Goal: Task Accomplishment & Management: Manage account settings

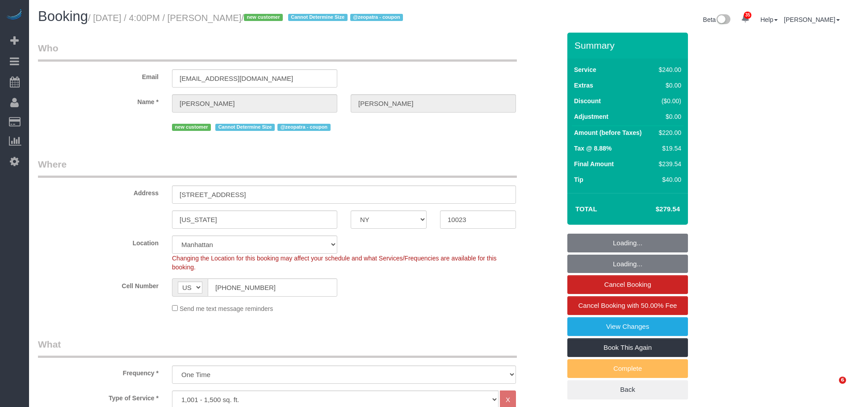
select select "NY"
select select "180"
select select "spot1"
select select "number:64"
select select "number:77"
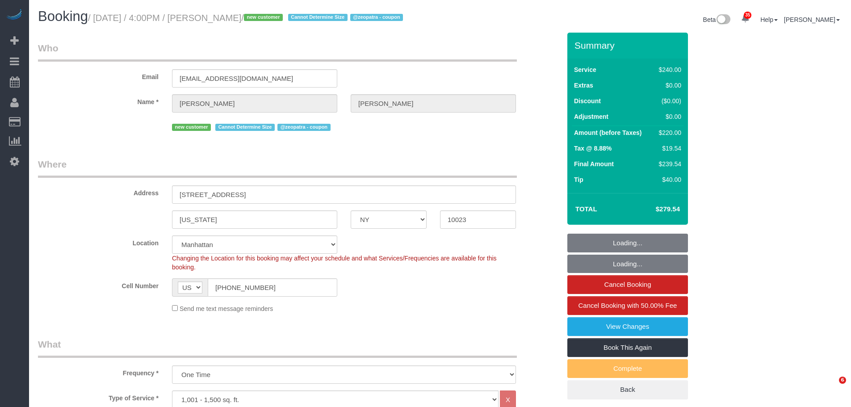
select select "number:15"
select select "number:5"
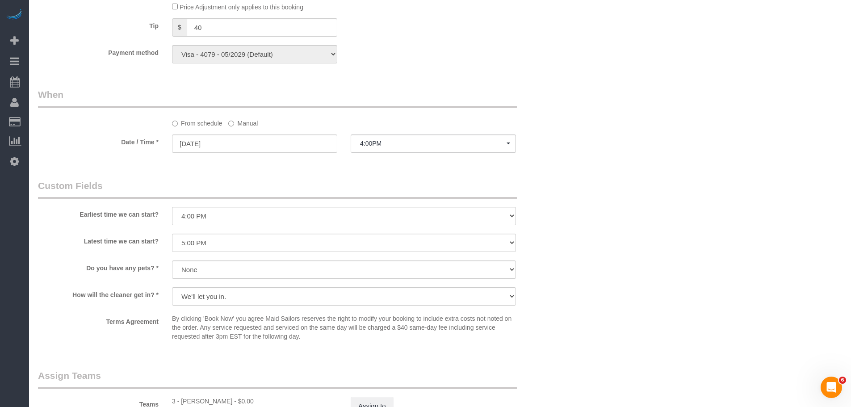
scroll to position [670, 0]
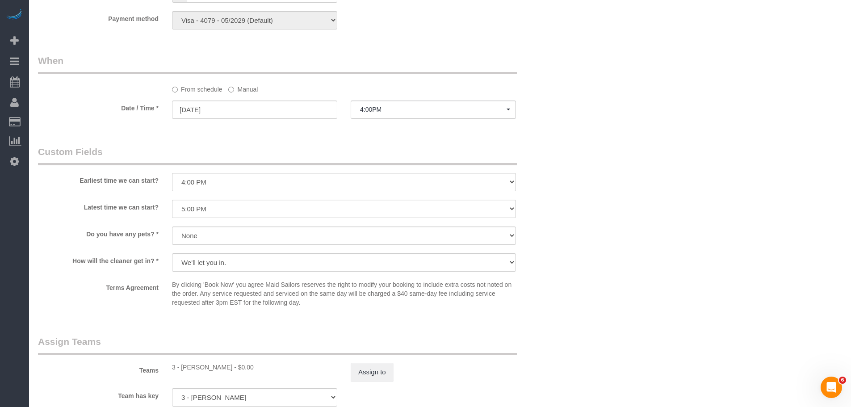
drag, startPoint x: 600, startPoint y: 170, endPoint x: 601, endPoint y: 165, distance: 4.9
click at [601, 165] on div "Who Email emilycoulombe18@gmail.com Name * Emily Coulombe new customer Cannot D…" at bounding box center [440, 25] width 804 height 1325
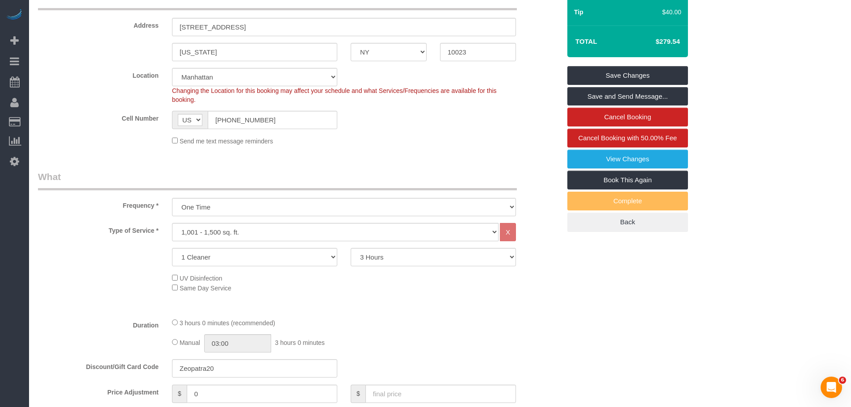
scroll to position [45, 0]
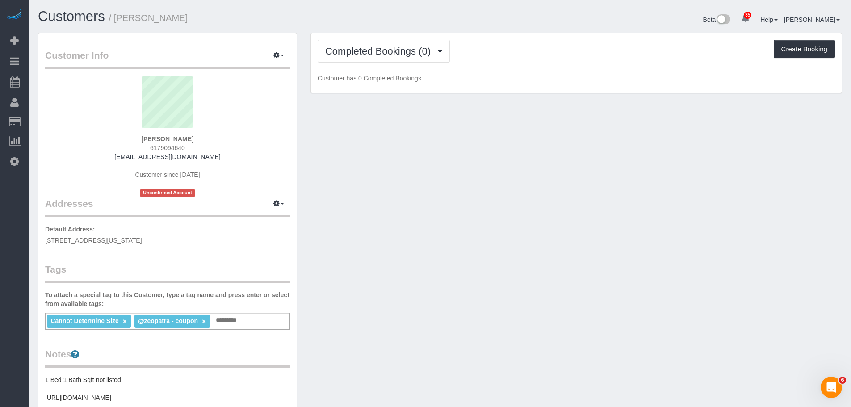
click at [358, 215] on div "Customer Info Edit Contact Info Send Message Email Preferences Special Sales Ta…" at bounding box center [439, 342] width 817 height 618
click at [274, 51] on button "button" at bounding box center [278, 56] width 22 height 14
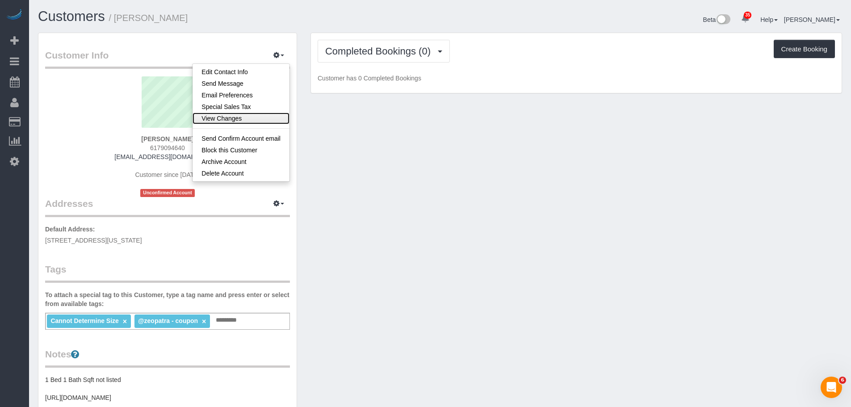
click at [257, 116] on link "View Changes" at bounding box center [240, 119] width 97 height 12
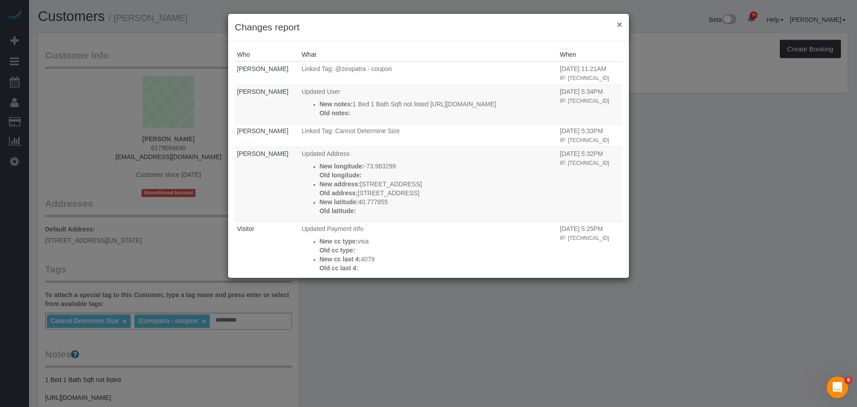
click at [620, 22] on button "×" at bounding box center [619, 24] width 5 height 9
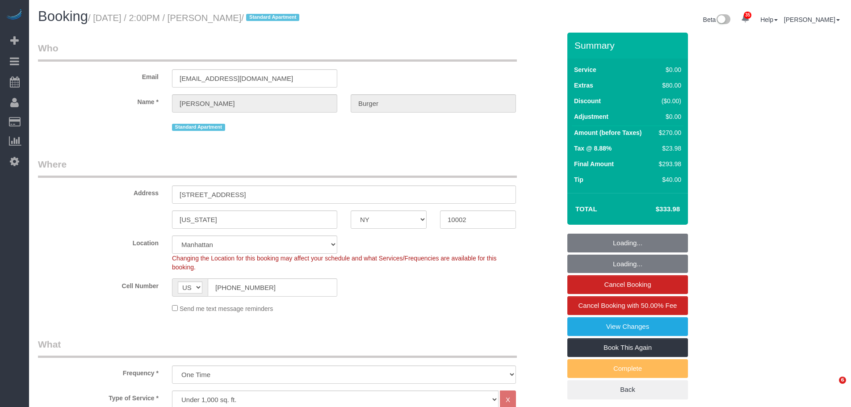
select select "NY"
select select "1"
select select "2"
select select "spot1"
select select "number:89"
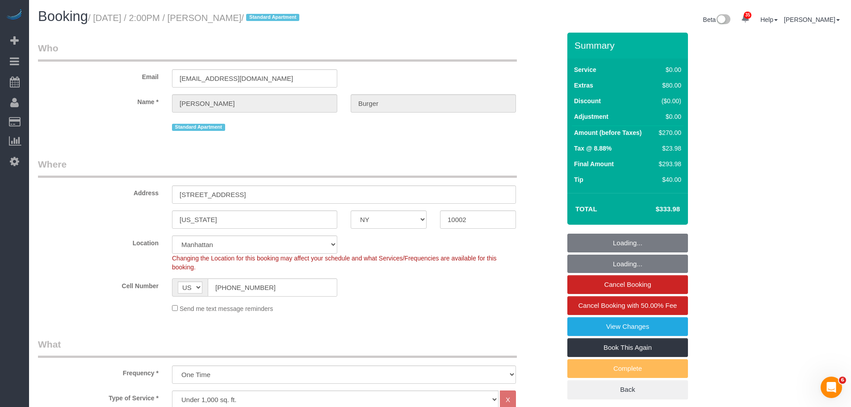
select select "number:75"
select select "number:15"
select select "number:5"
select select "object:1489"
select select "1"
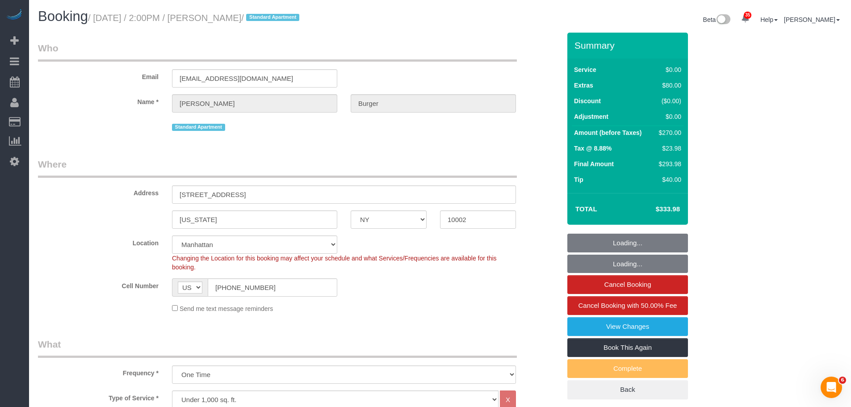
select select "2"
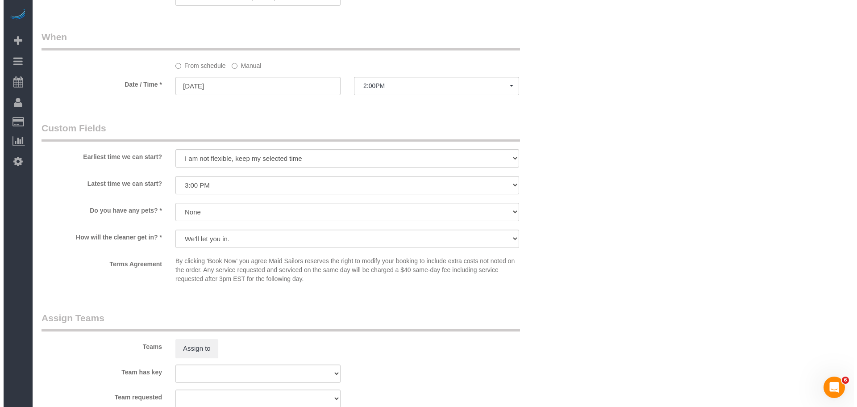
scroll to position [982, 0]
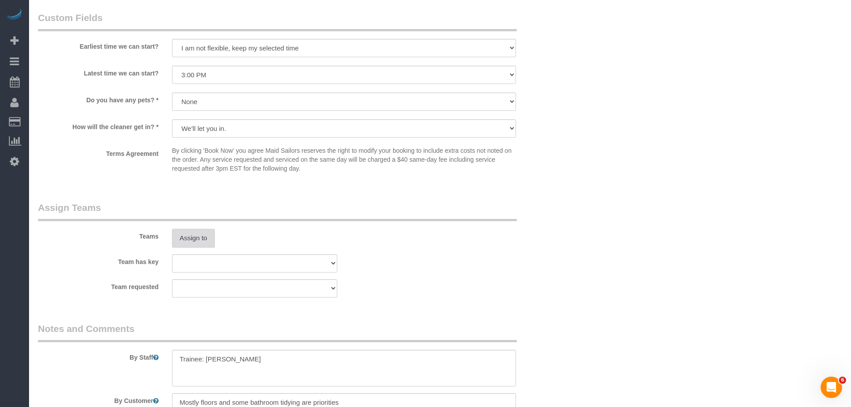
click at [208, 239] on button "Assign to" at bounding box center [193, 238] width 43 height 19
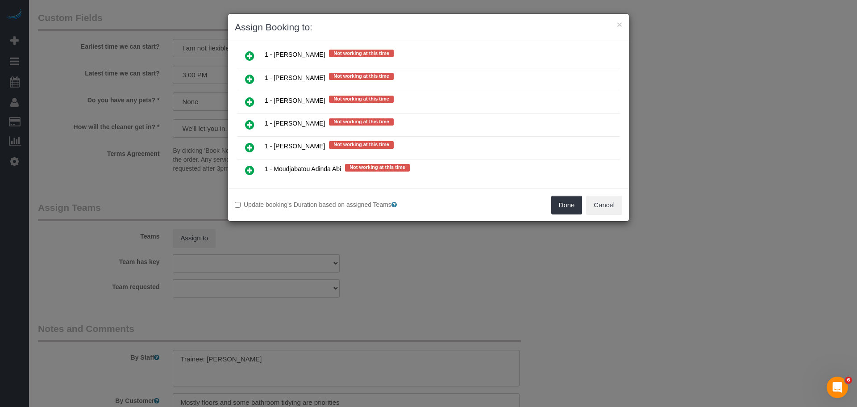
drag, startPoint x: 250, startPoint y: 102, endPoint x: 304, endPoint y: 109, distance: 54.5
click at [250, 102] on icon at bounding box center [249, 101] width 9 height 11
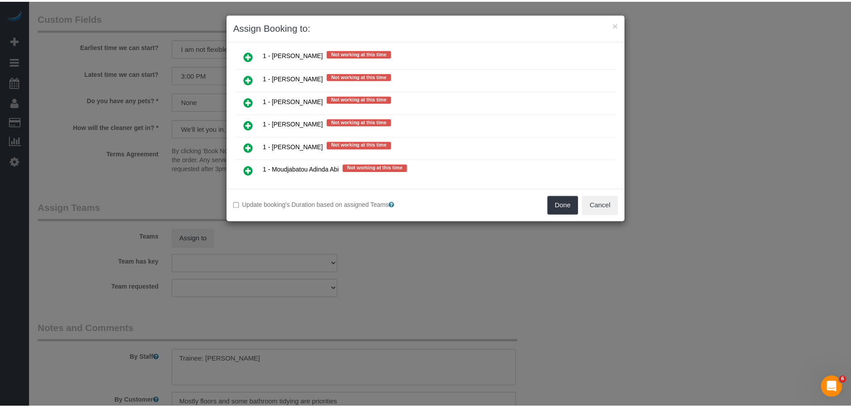
scroll to position [1004, 0]
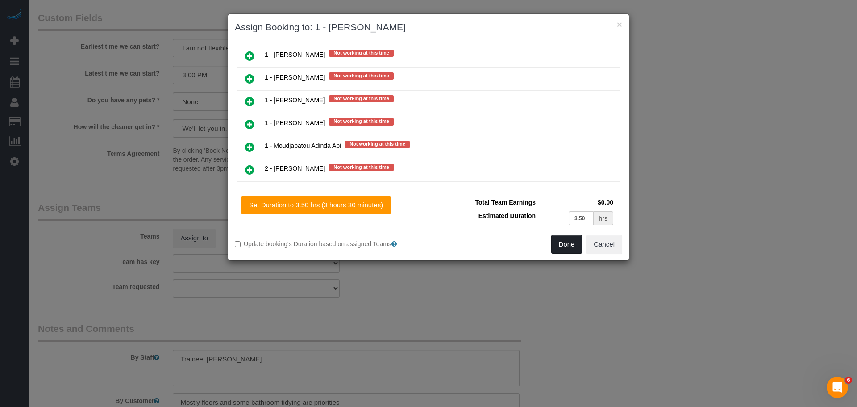
click at [562, 242] on button "Done" at bounding box center [567, 244] width 31 height 19
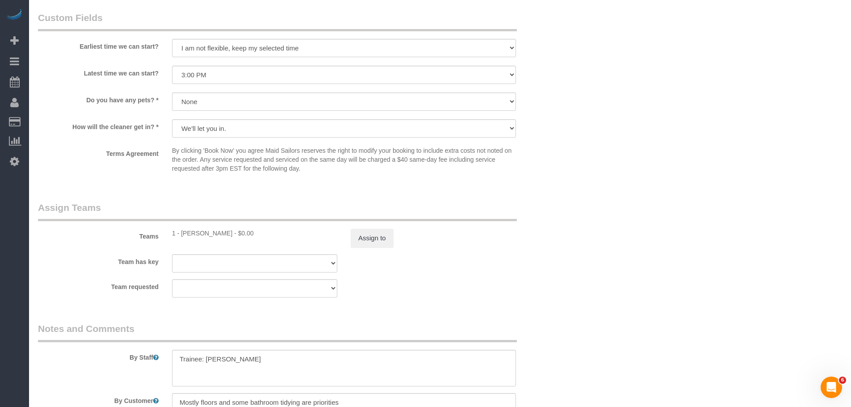
click at [603, 190] on button "Cancel" at bounding box center [601, 182] width 36 height 19
drag, startPoint x: 171, startPoint y: 368, endPoint x: 151, endPoint y: 370, distance: 19.7
click at [151, 370] on div "By Staff" at bounding box center [299, 354] width 536 height 64
type textarea "="
click at [518, 242] on div "Assign to" at bounding box center [433, 238] width 179 height 19
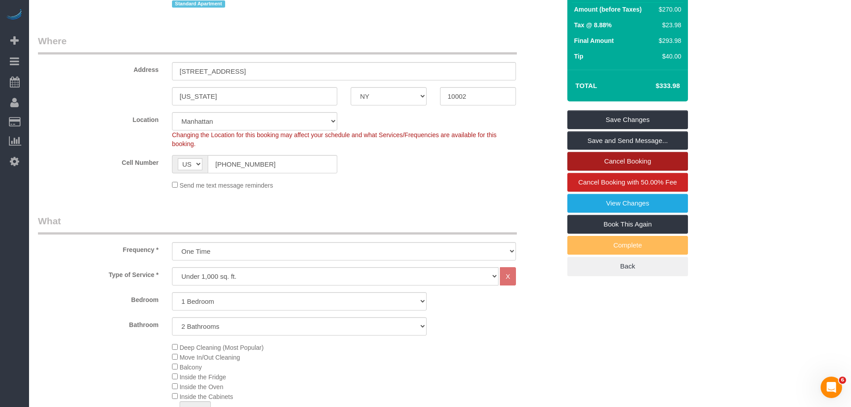
scroll to position [45, 0]
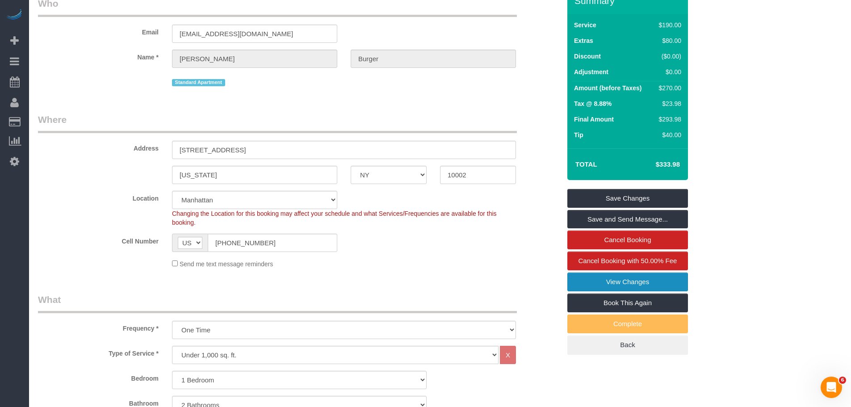
click at [639, 279] on link "View Changes" at bounding box center [627, 281] width 121 height 19
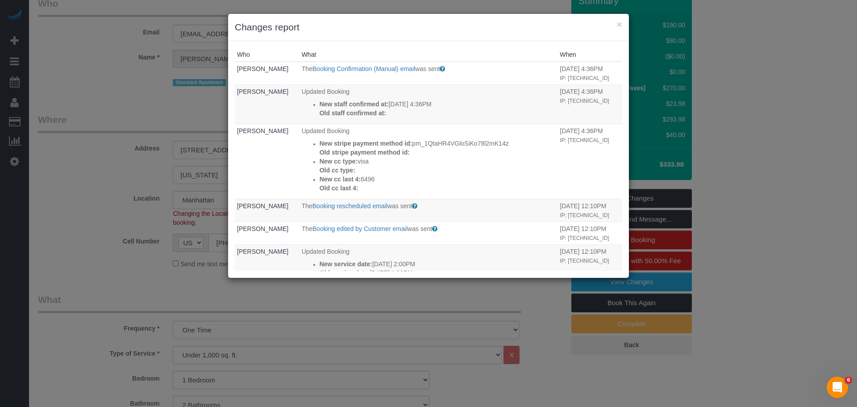
click at [612, 25] on h3 "Changes report" at bounding box center [429, 27] width 388 height 13
drag, startPoint x: 619, startPoint y: 26, endPoint x: 611, endPoint y: 30, distance: 8.6
click at [619, 26] on button "×" at bounding box center [619, 24] width 5 height 9
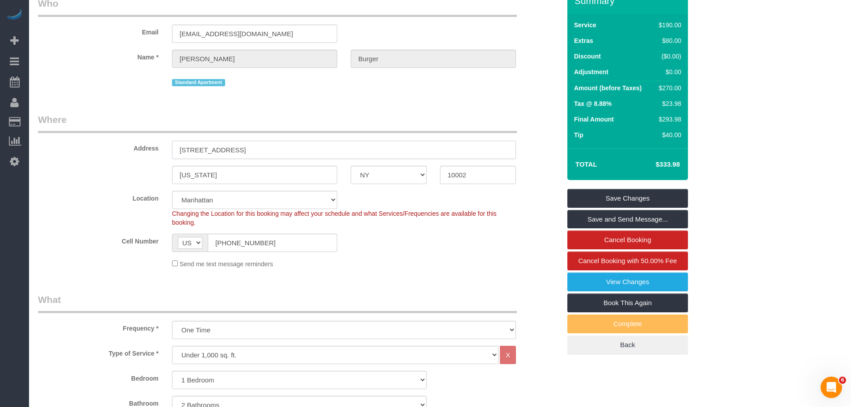
click at [229, 150] on input "90 Clinton Street, 3H" at bounding box center [344, 150] width 344 height 18
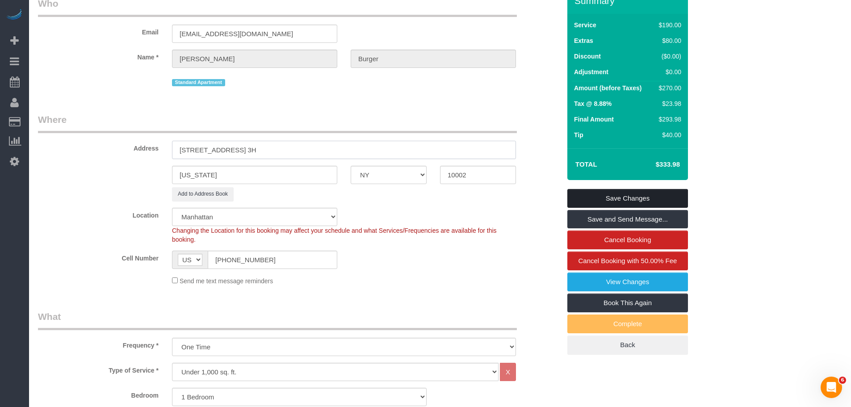
type input "90 Clinton Street, Apt. 3H"
click at [595, 201] on link "Save Changes" at bounding box center [627, 198] width 121 height 19
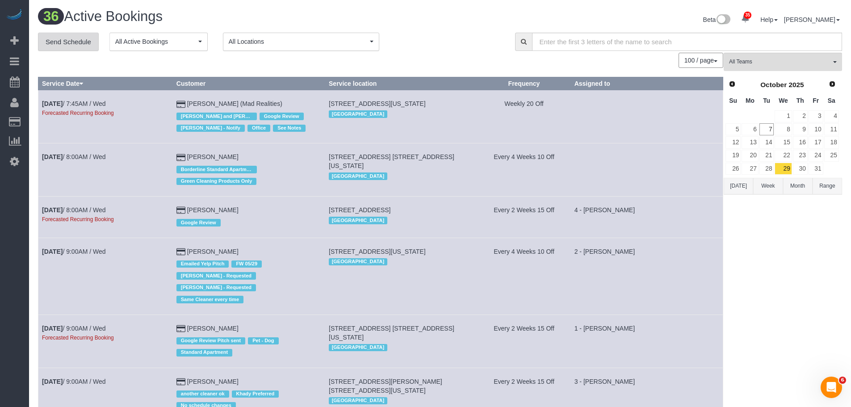
click at [65, 39] on link "Send Schedule" at bounding box center [68, 42] width 61 height 19
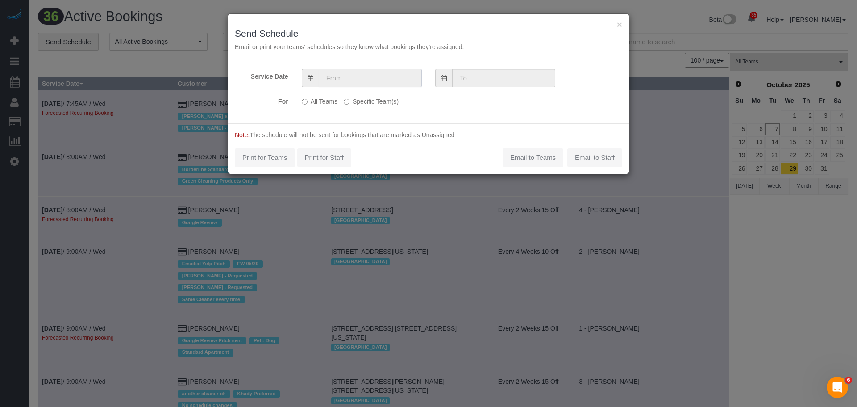
click at [384, 83] on input "text" at bounding box center [370, 78] width 103 height 18
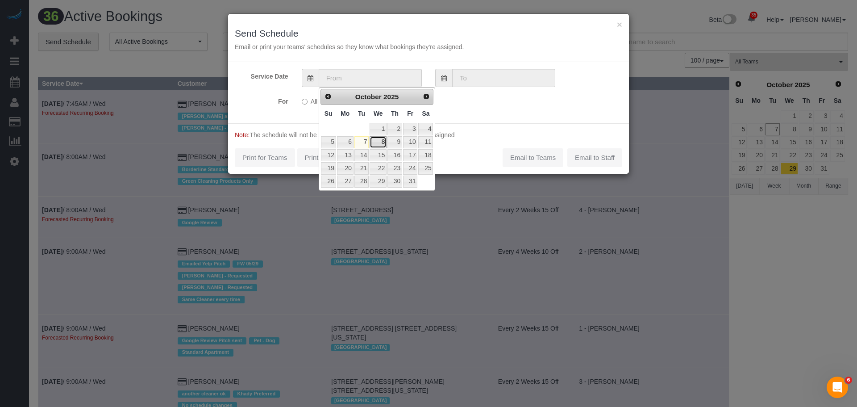
click at [380, 144] on link "8" at bounding box center [378, 142] width 17 height 12
type input "[DATE]"
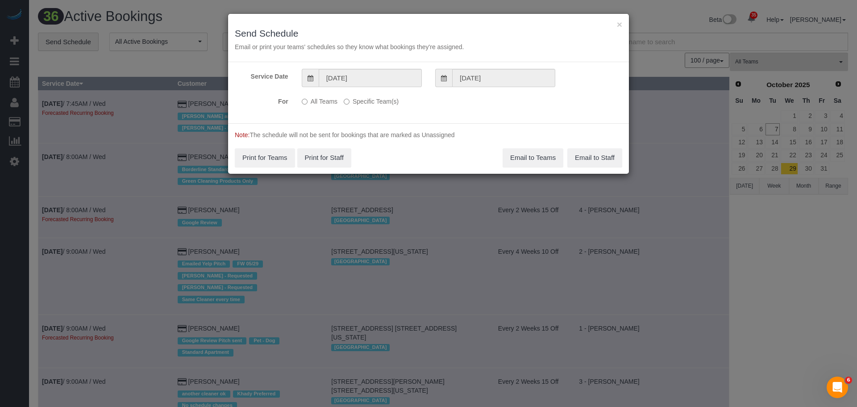
click at [364, 102] on label "Specific Team(s)" at bounding box center [371, 100] width 55 height 12
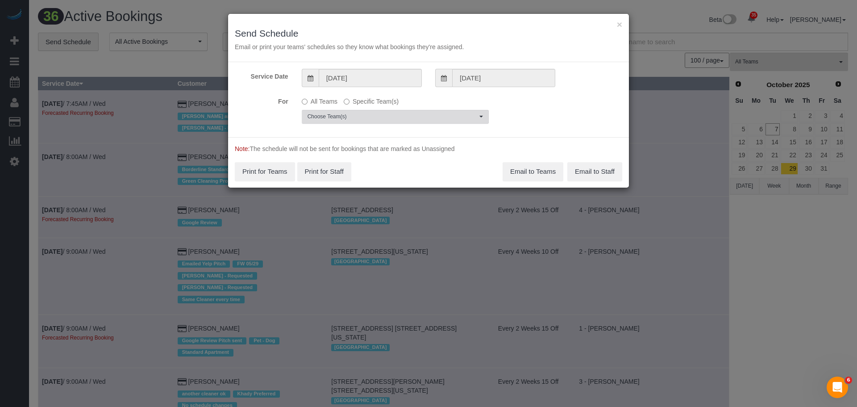
click at [387, 115] on span "Choose Team(s)" at bounding box center [393, 117] width 170 height 8
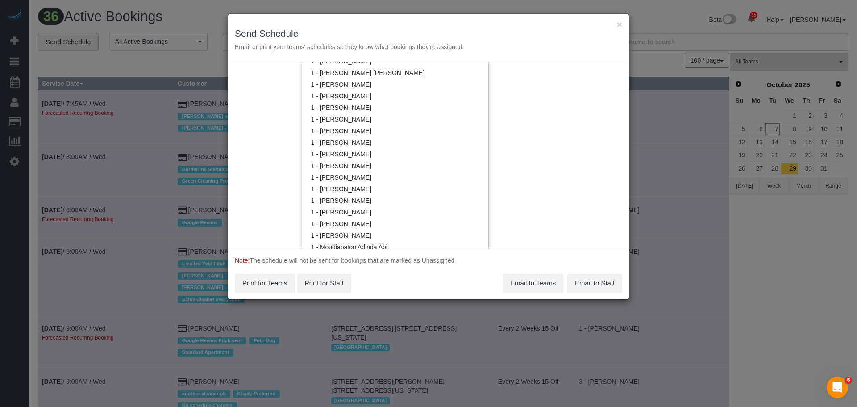
scroll to position [270, 0]
click at [394, 153] on link "1 - [PERSON_NAME]" at bounding box center [395, 154] width 186 height 12
click at [522, 142] on div "Service Date 10/08/2025 10/08/2025 For All Teams Specific Team(s) 1 - Jhonaysy …" at bounding box center [428, 155] width 401 height 187
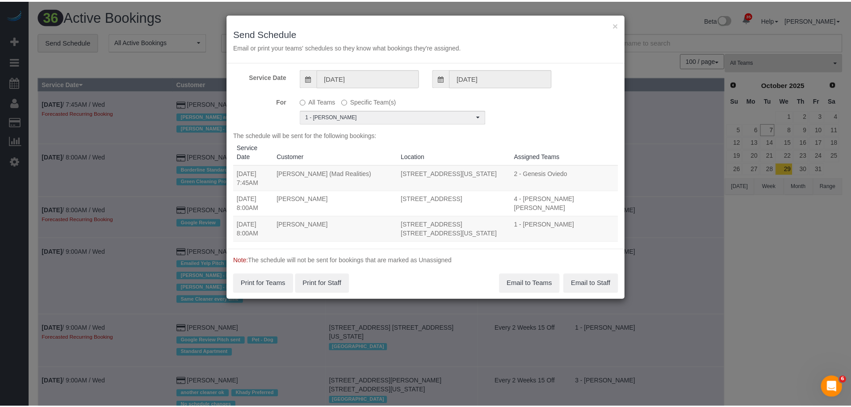
scroll to position [0, 0]
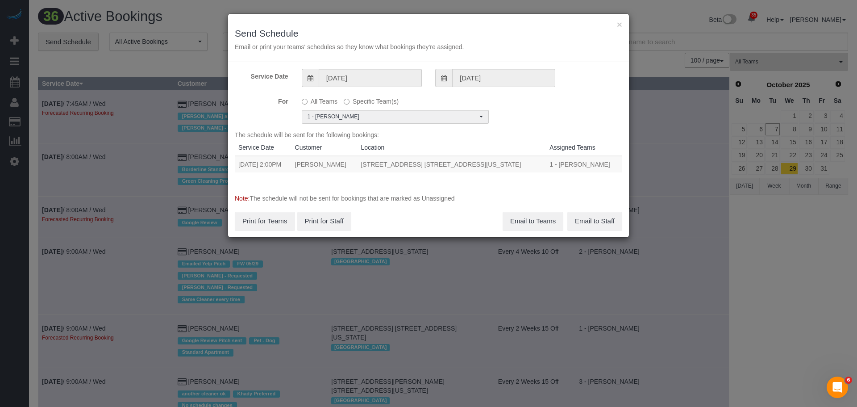
drag, startPoint x: 312, startPoint y: 165, endPoint x: 502, endPoint y: 166, distance: 189.8
click at [502, 166] on tr "10/08/2025 2:00PM Elena Burger 90 Clinton Street, Apt. 3h, New York, NY 10002 1…" at bounding box center [429, 164] width 388 height 17
copy tr "10/08/2025 2:00PM Elena Burger 90 Clinton Street, Apt. 3h, New York, NY 10002"
click at [522, 216] on button "Email to Teams" at bounding box center [533, 221] width 61 height 19
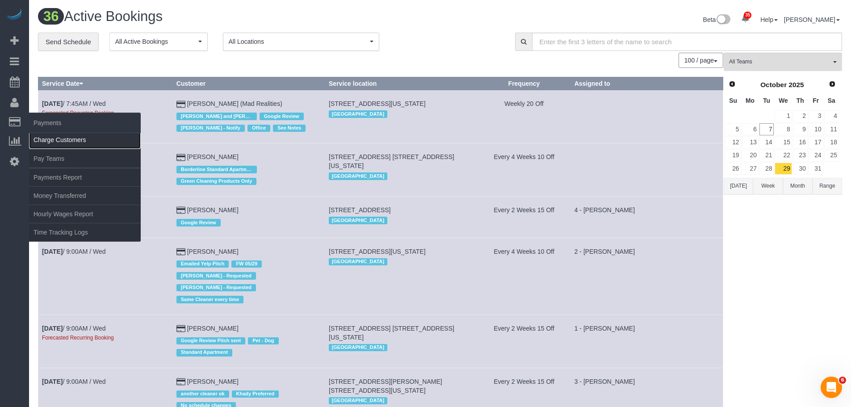
drag, startPoint x: 55, startPoint y: 145, endPoint x: 66, endPoint y: 142, distance: 11.0
click at [55, 145] on link "Charge Customers" at bounding box center [85, 140] width 112 height 18
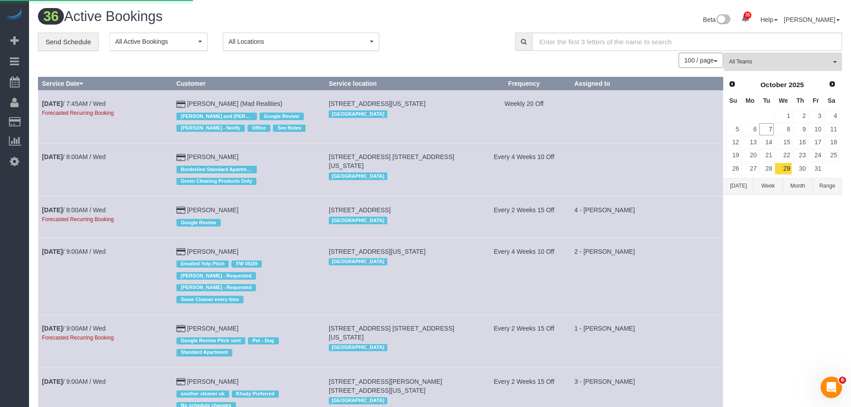
select select
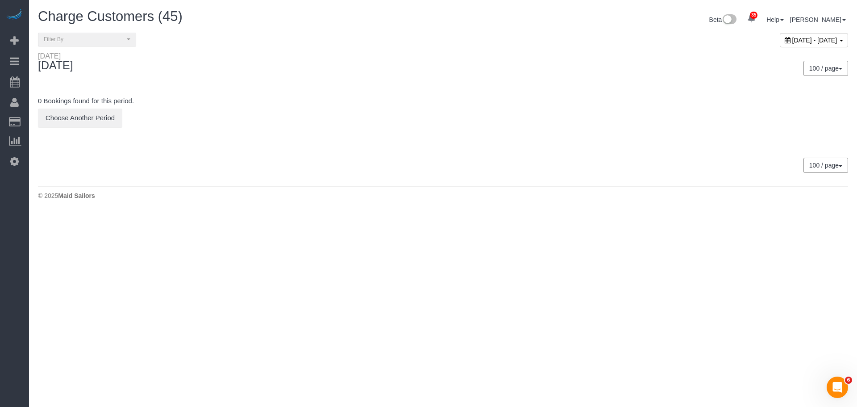
click at [793, 37] on span "October 07, 2025 - October 07, 2025" at bounding box center [815, 40] width 45 height 7
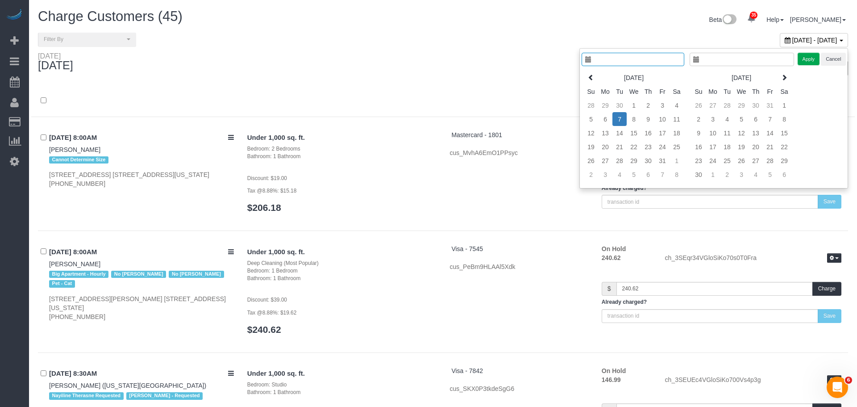
type input "**********"
click at [631, 119] on td "8" at bounding box center [627, 119] width 14 height 14
type input "**********"
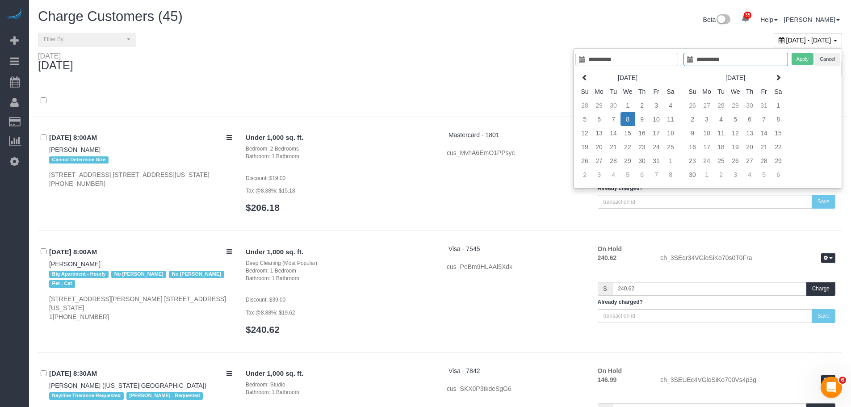
click at [631, 119] on td "8" at bounding box center [627, 119] width 14 height 14
type input "**********"
click at [798, 60] on button "Apply" at bounding box center [802, 59] width 22 height 13
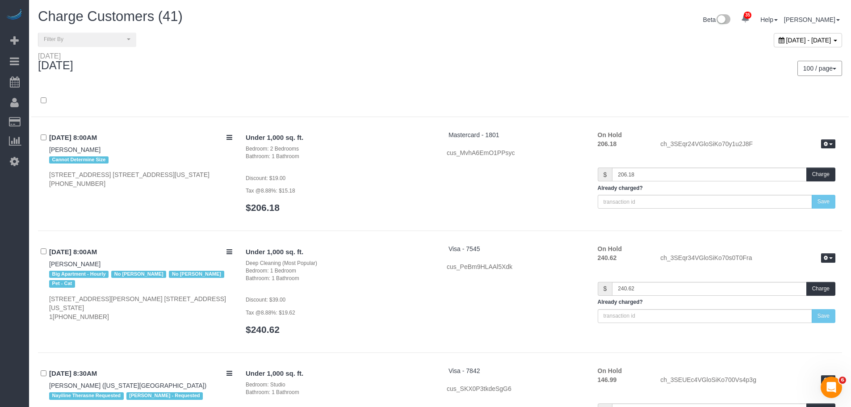
click at [500, 86] on div at bounding box center [439, 101] width 817 height 32
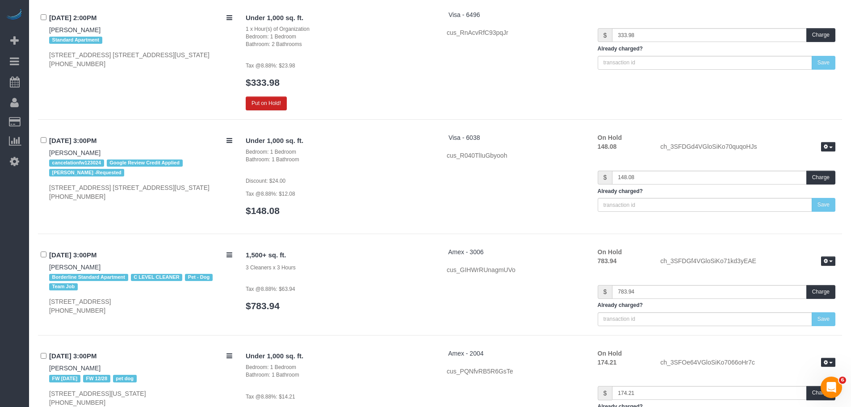
scroll to position [3841, 0]
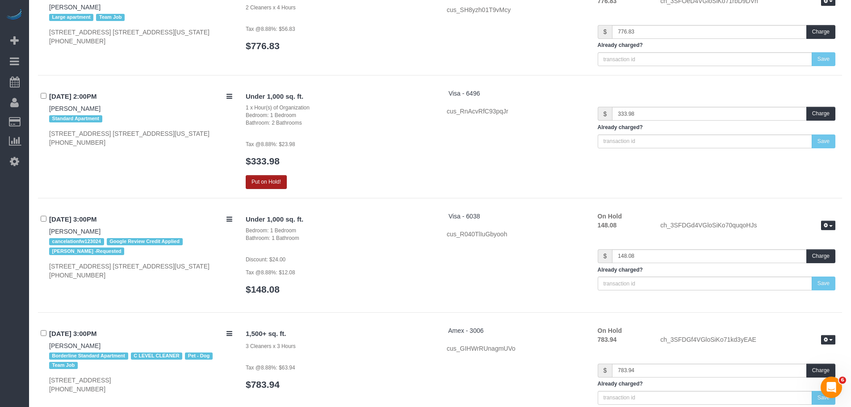
click at [280, 186] on button "Put on Hold!" at bounding box center [266, 182] width 41 height 14
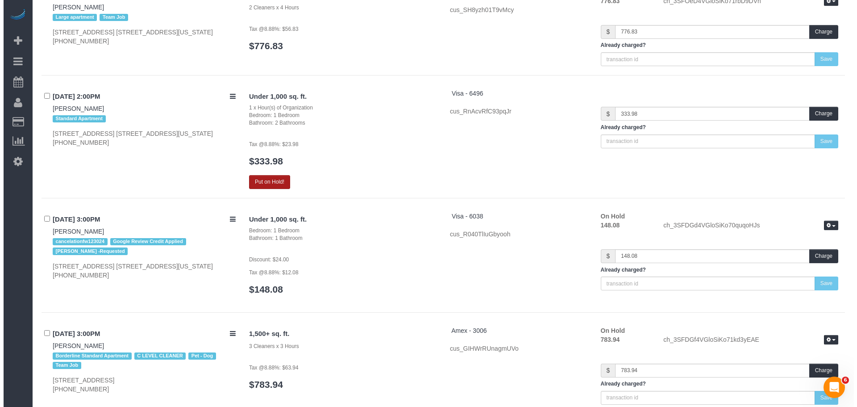
scroll to position [3833, 0]
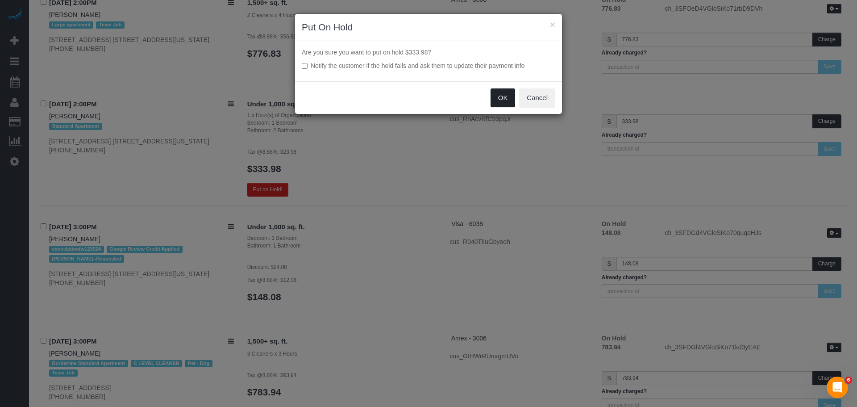
click at [503, 93] on button "OK" at bounding box center [503, 97] width 25 height 19
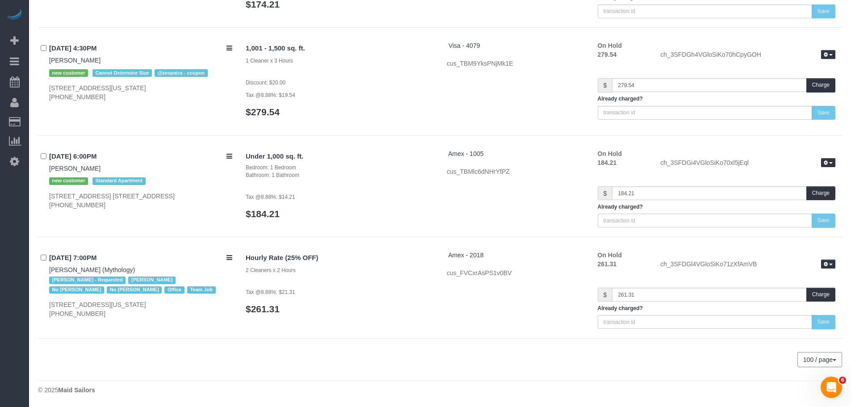
scroll to position [4315, 0]
drag, startPoint x: 461, startPoint y: 19, endPoint x: 468, endPoint y: 2, distance: 18.0
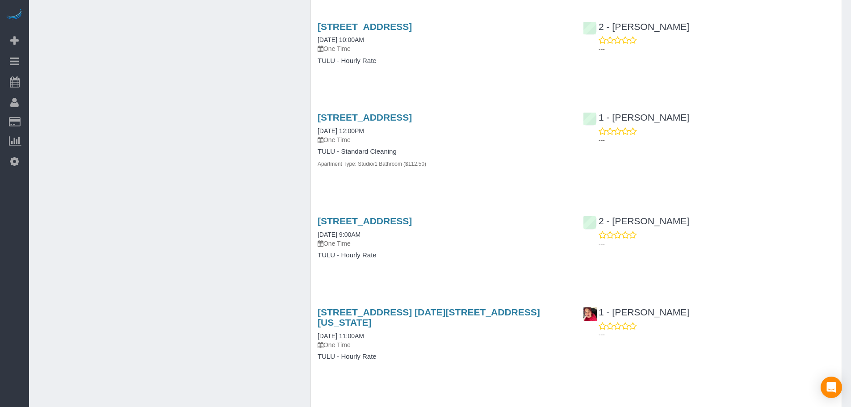
scroll to position [982, 0]
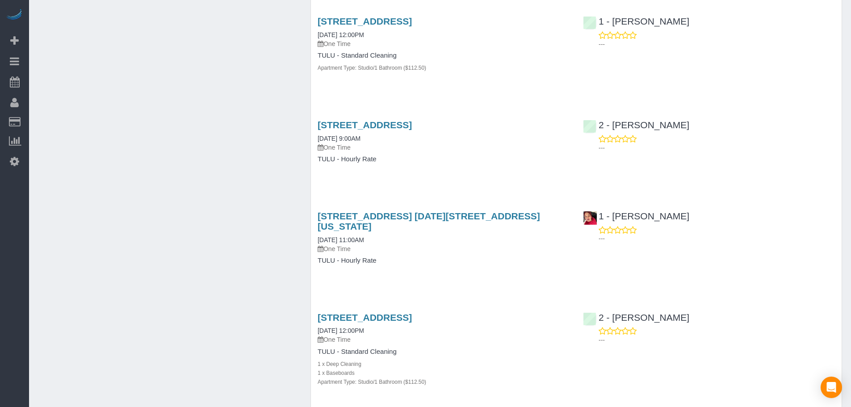
click at [479, 198] on div "Service Feedback 260 Gold Street, Apt. 425, Brooklyn, NY 11201 10/04/2025 10:00…" at bounding box center [576, 381] width 517 height 2581
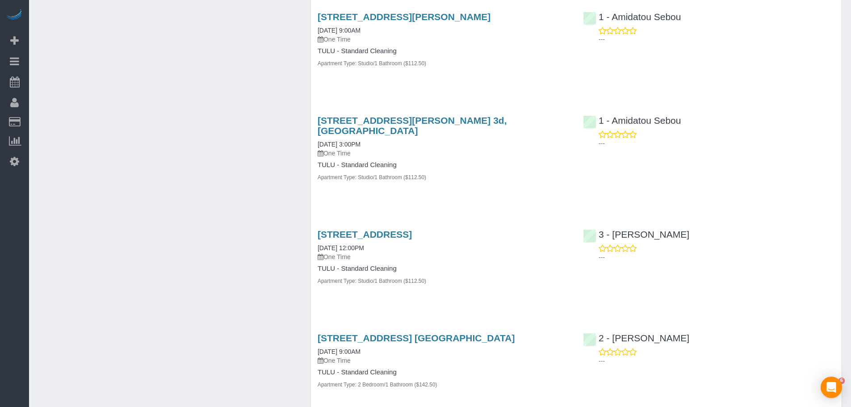
scroll to position [0, 0]
click at [412, 229] on link "43-10 Crescent Street, Apt. 1607, Long Island City, NY 11101" at bounding box center [365, 234] width 94 height 10
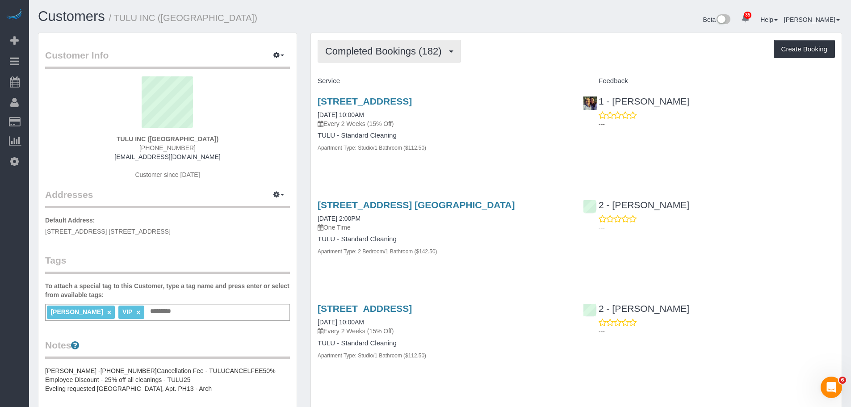
click at [422, 45] on button "Completed Bookings (182)" at bounding box center [389, 51] width 143 height 23
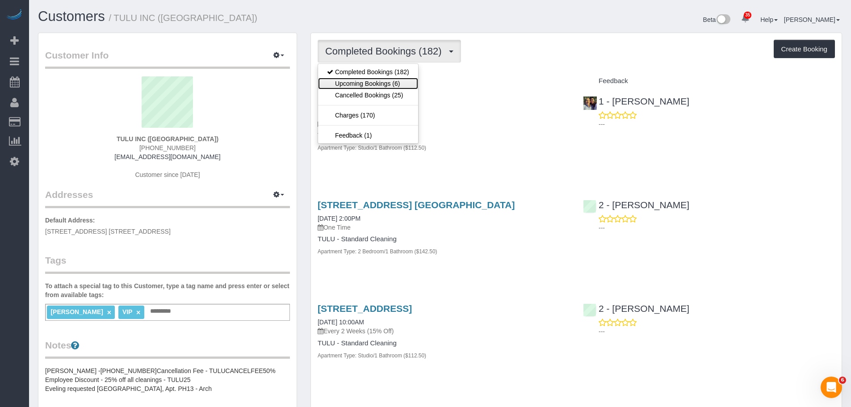
click at [401, 78] on link "Upcoming Bookings (6)" at bounding box center [368, 84] width 100 height 12
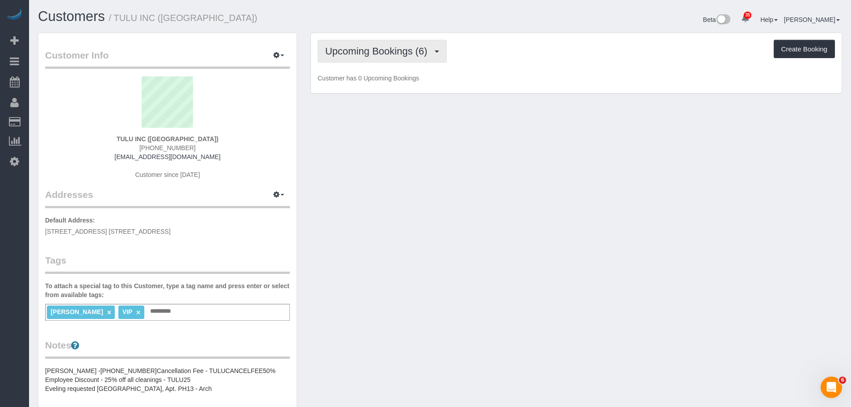
drag, startPoint x: 409, startPoint y: 49, endPoint x: 403, endPoint y: 70, distance: 21.3
click at [409, 49] on span "Upcoming Bookings (6)" at bounding box center [378, 51] width 107 height 11
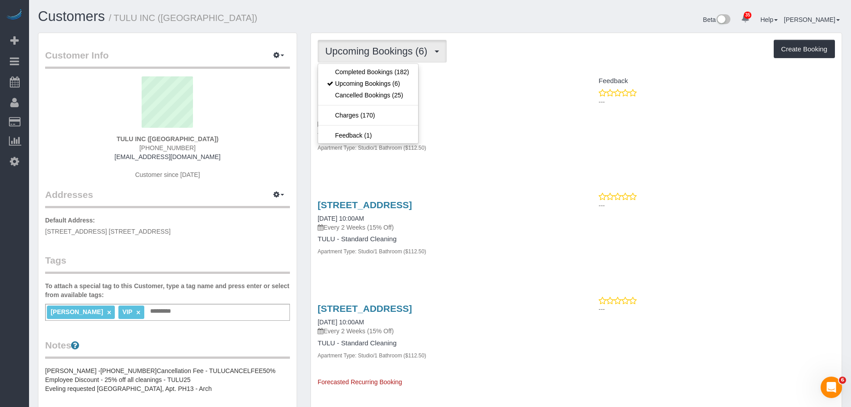
drag, startPoint x: 513, startPoint y: 61, endPoint x: 508, endPoint y: 65, distance: 6.0
click at [513, 61] on div "Upcoming Bookings (6) Completed Bookings (182) Upcoming Bookings (6) Cancelled …" at bounding box center [576, 51] width 517 height 23
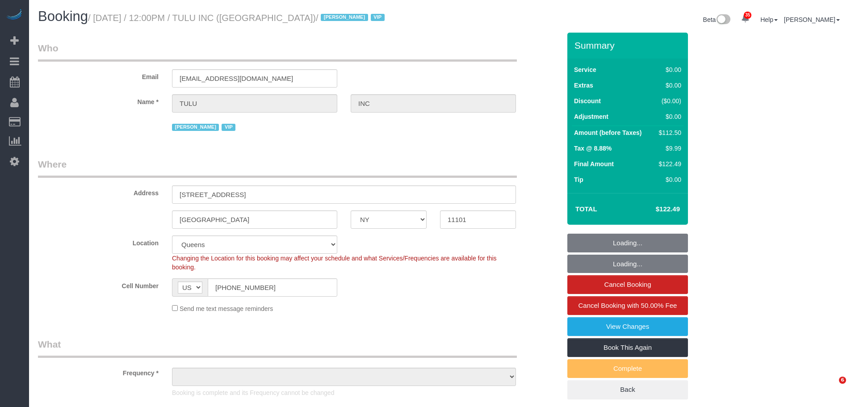
select select "NY"
select select "number:89"
select select "number:90"
select select "number:15"
select select "number:6"
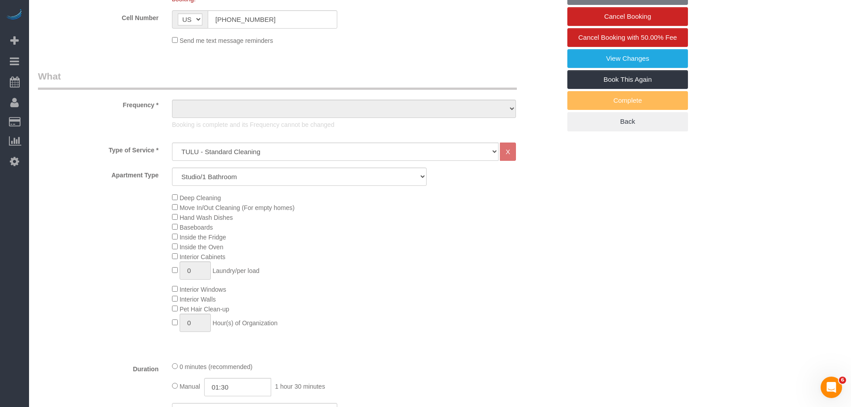
select select "object:1433"
select select "spot1"
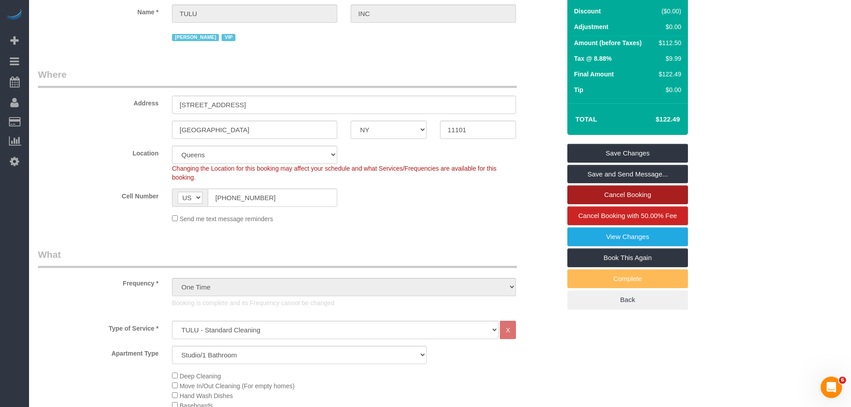
scroll to position [89, 0]
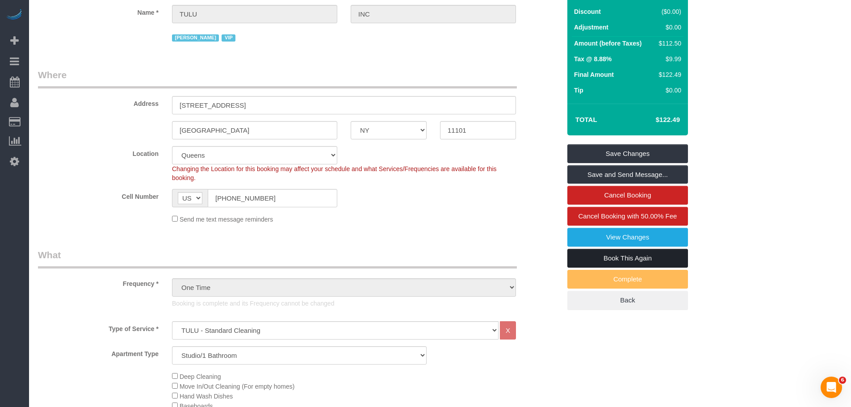
click at [634, 257] on link "Book This Again" at bounding box center [627, 258] width 121 height 19
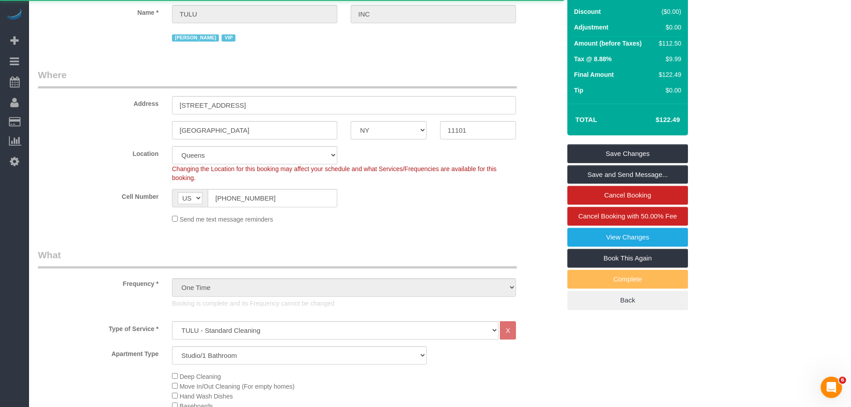
select select "NY"
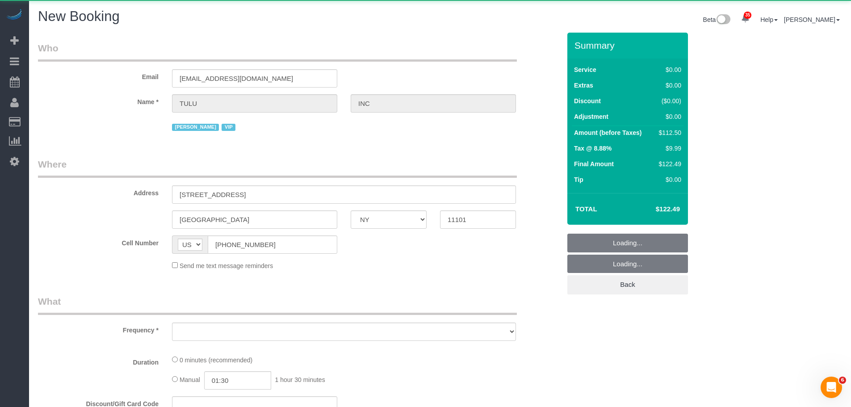
select select "string:stripe"
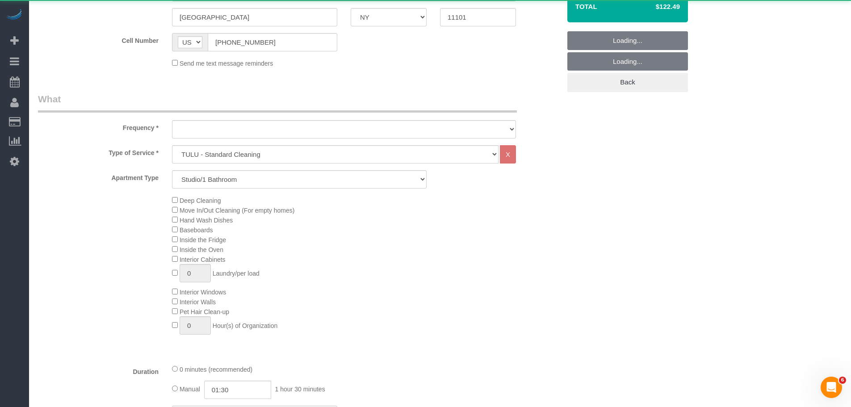
select select "object:2616"
select select "number:89"
select select "number:90"
select select "number:15"
select select "number:6"
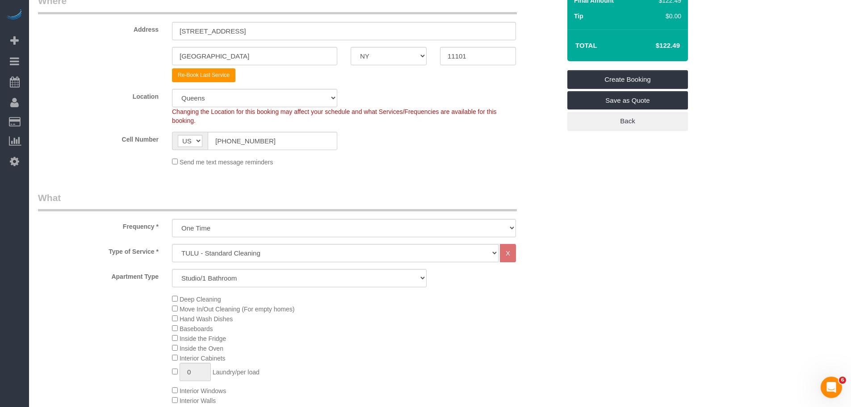
scroll to position [179, 0]
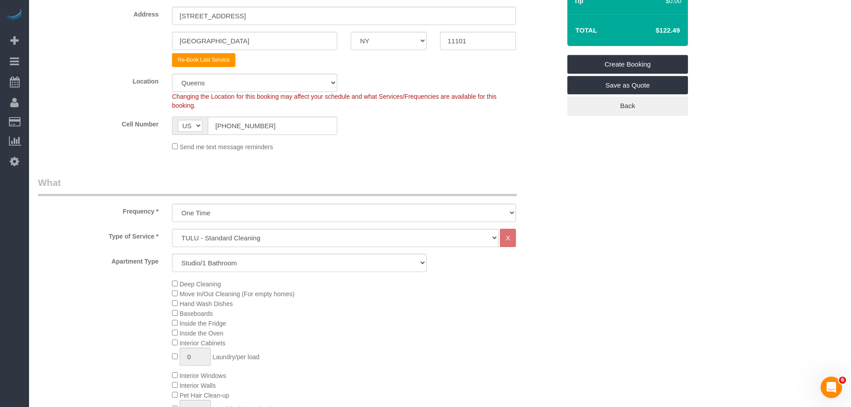
select select "object:2658"
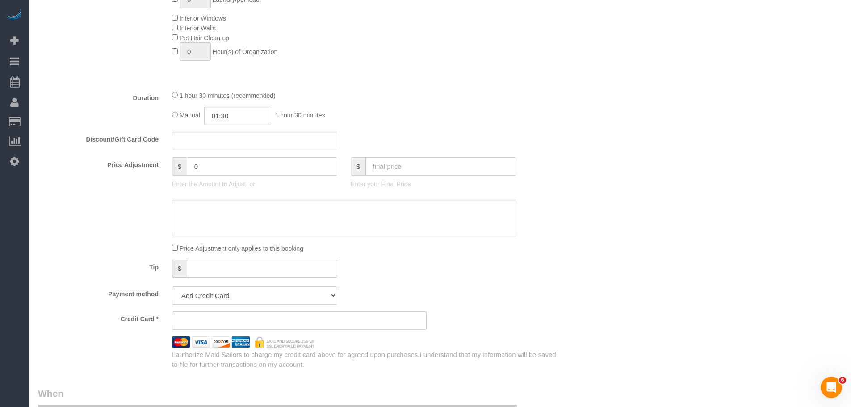
scroll to position [715, 0]
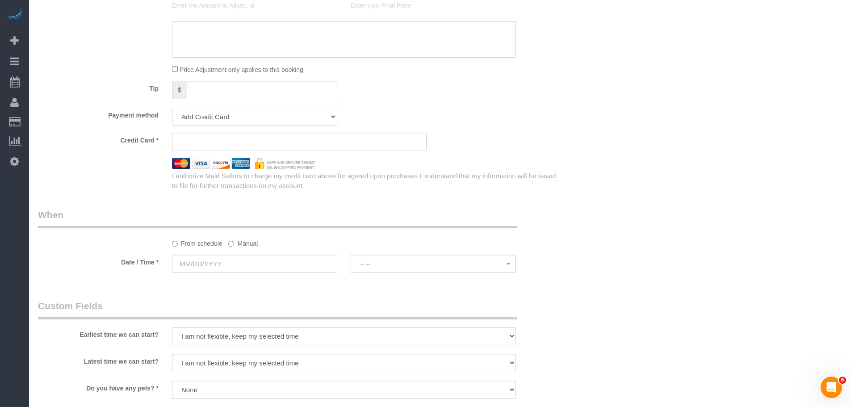
drag, startPoint x: 293, startPoint y: 117, endPoint x: 291, endPoint y: 121, distance: 5.1
click at [293, 117] on select "Add Credit Card Cash Check Paypal" at bounding box center [254, 117] width 165 height 18
select select "string:paypal"
click at [172, 108] on select "Add Credit Card Cash Check Paypal" at bounding box center [254, 117] width 165 height 18
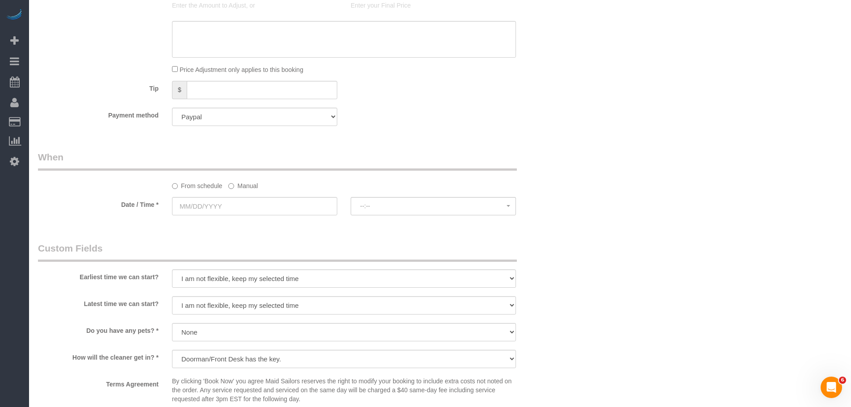
drag, startPoint x: 431, startPoint y: 104, endPoint x: 385, endPoint y: 126, distance: 51.1
click at [262, 183] on div "From schedule Manual" at bounding box center [343, 184] width 357 height 12
click at [249, 189] on label "Manual" at bounding box center [242, 184] width 29 height 12
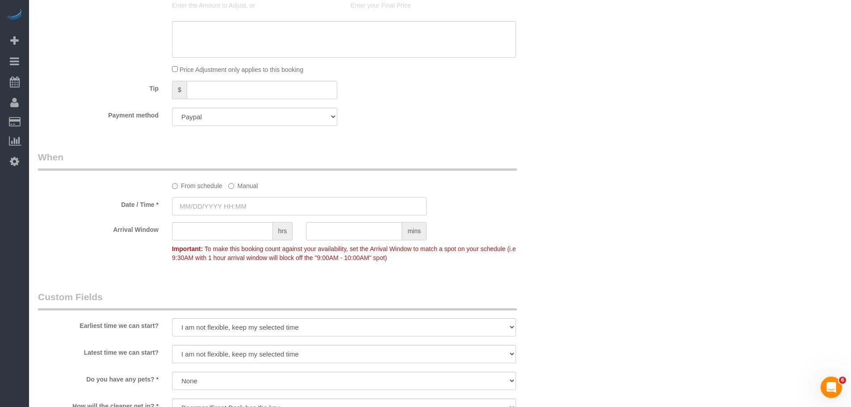
click at [247, 204] on input "text" at bounding box center [299, 206] width 255 height 18
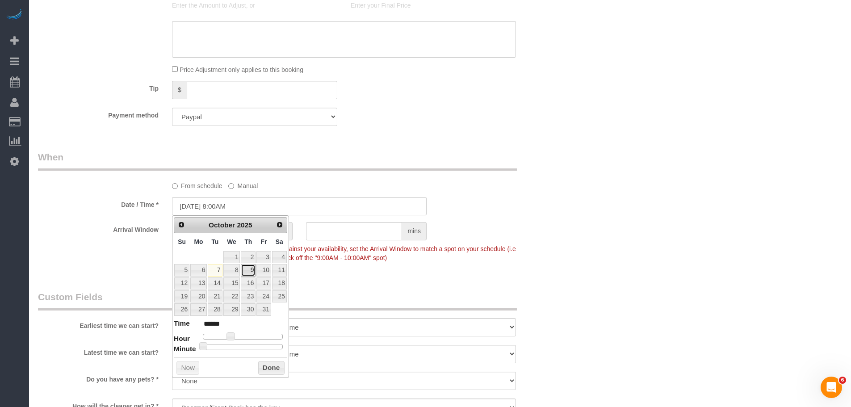
click at [247, 272] on link "9" at bounding box center [248, 270] width 15 height 12
click at [230, 334] on span at bounding box center [230, 336] width 8 height 8
type input "10/09/2025 9:00AM"
type input "******"
type input "10/09/2025 10:00AM"
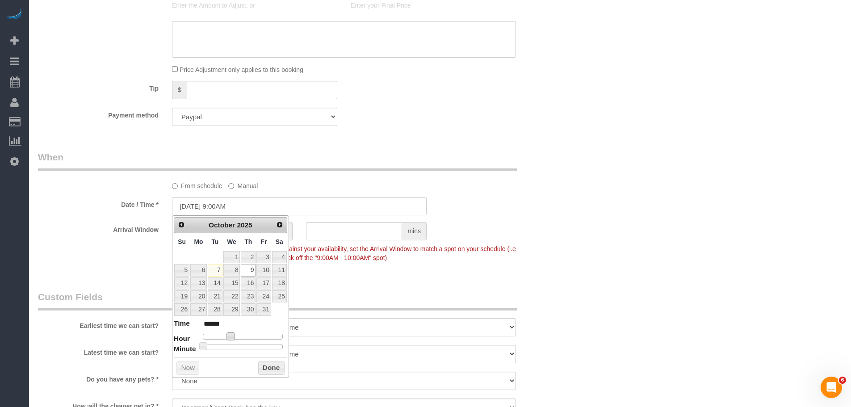
type input "*******"
type input "10/09/2025 11:00AM"
type input "*******"
type input "10/09/2025 12:00PM"
type input "*******"
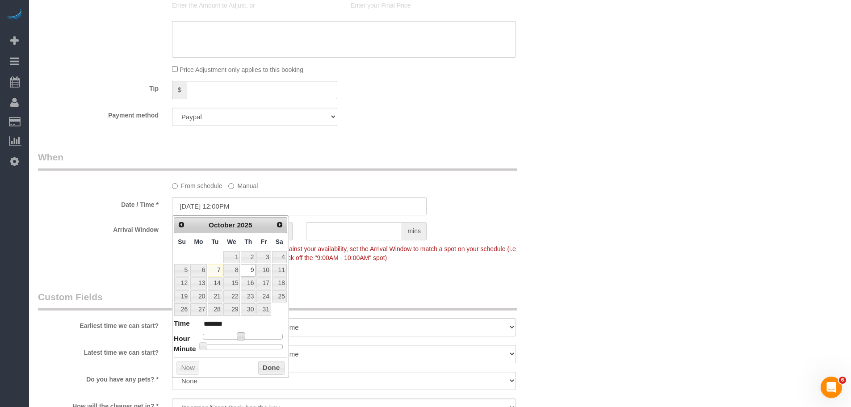
type input "10/09/2025 1:00PM"
type input "******"
click at [272, 366] on button "Done" at bounding box center [271, 368] width 26 height 14
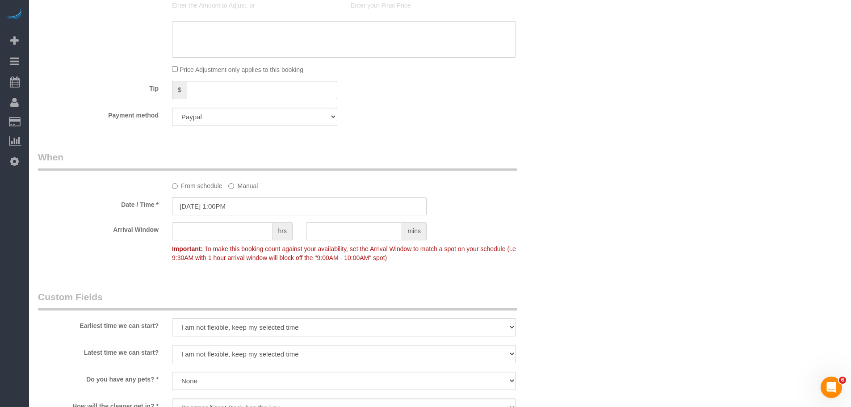
click at [575, 210] on div "Who Email support+nyc@tulu.io Name * TULU INC Jacky Xu VIP Where Address 43-10 …" at bounding box center [440, 46] width 804 height 1457
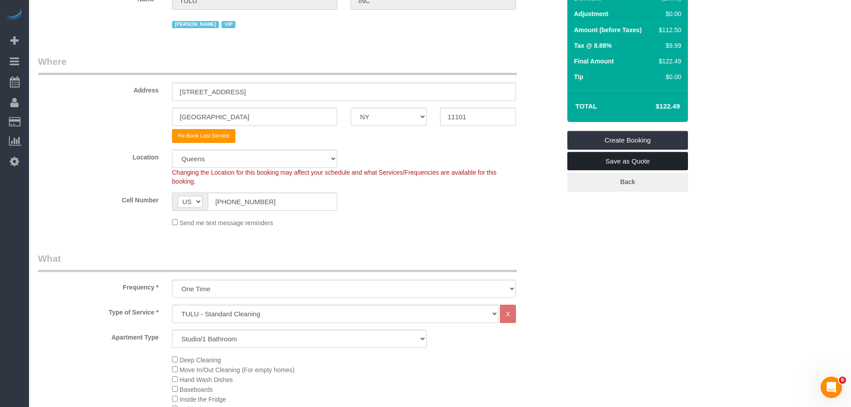
scroll to position [45, 0]
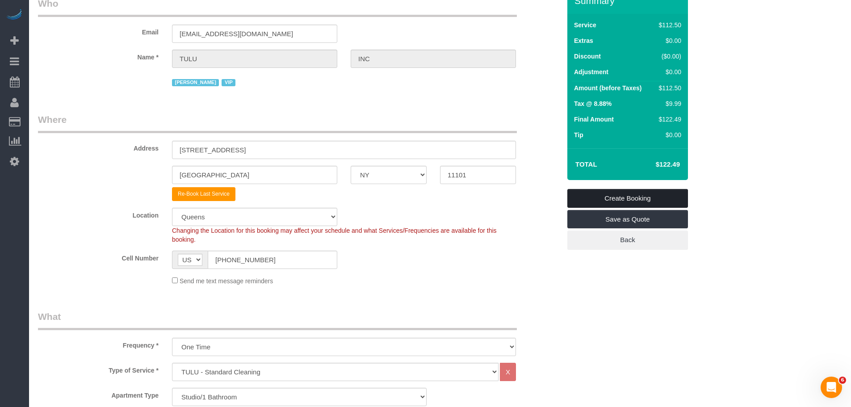
click at [665, 201] on link "Create Booking" at bounding box center [627, 198] width 121 height 19
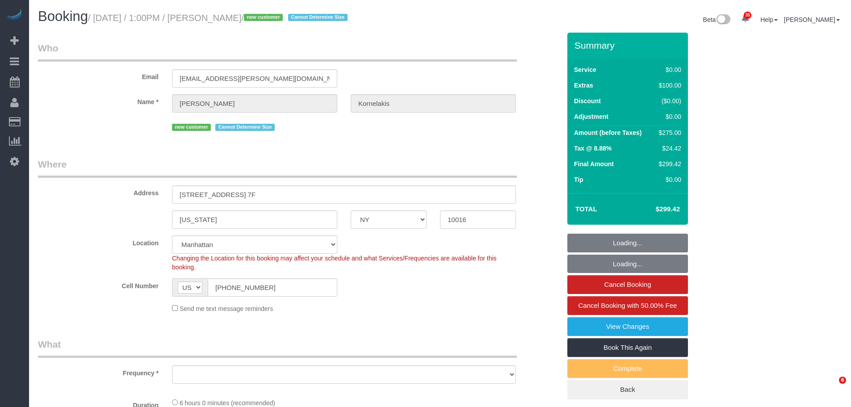
select select "NY"
select select "string:stripe-pm_1SFG0D4VGloSiKo72ND7UiOM"
select select "spot1"
select select "number:61"
select select "number:77"
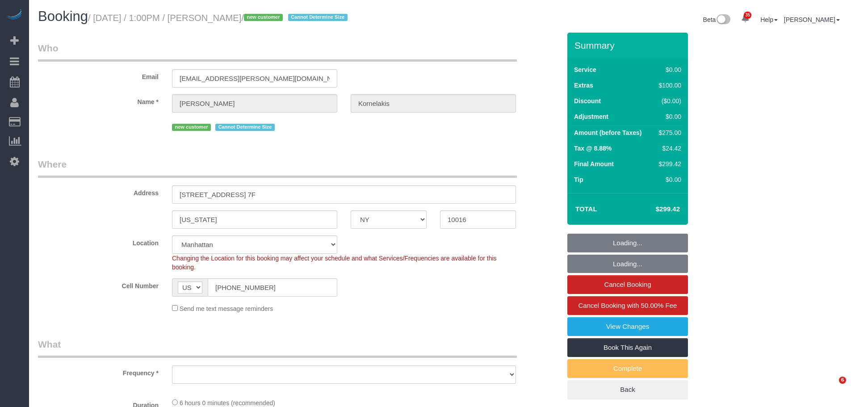
select select "number:15"
select select "number:5"
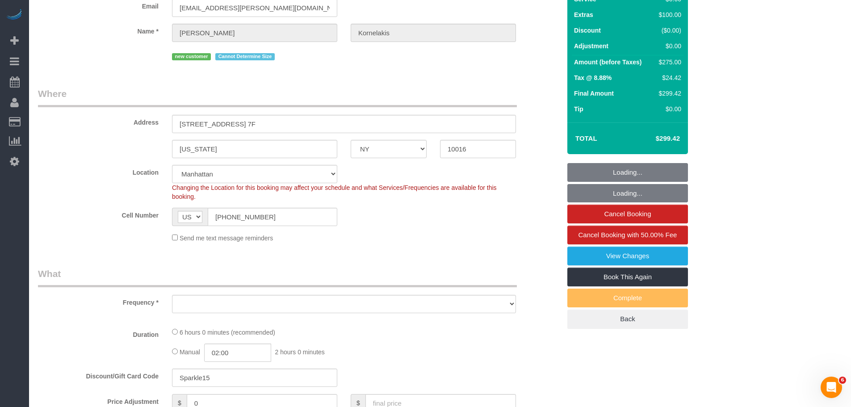
scroll to position [268, 0]
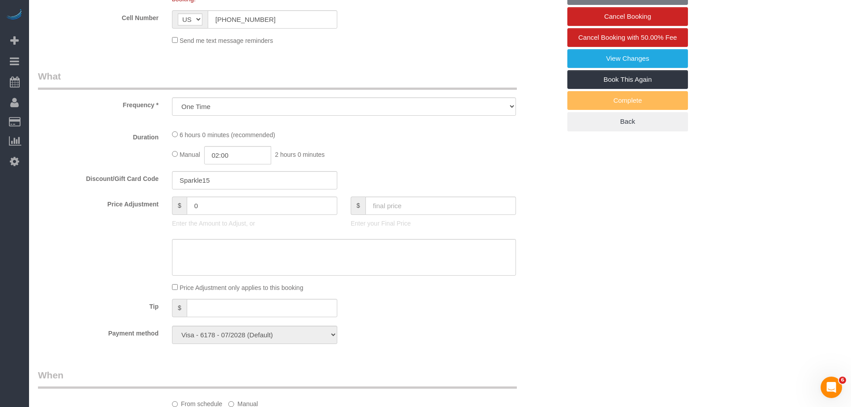
select select "object:1086"
select select "2"
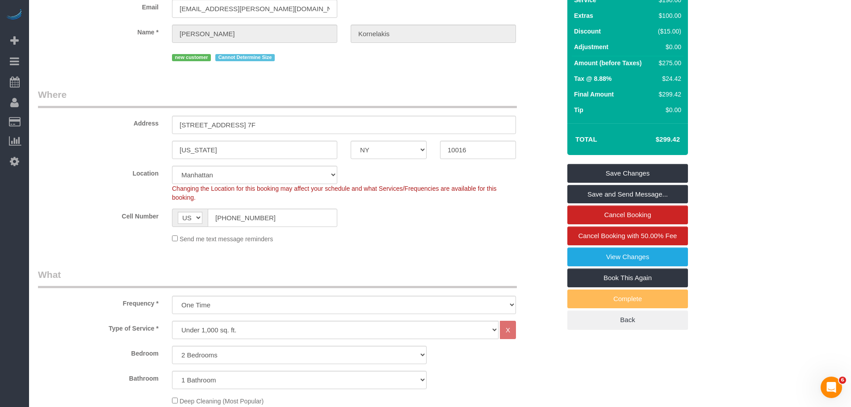
scroll to position [0, 0]
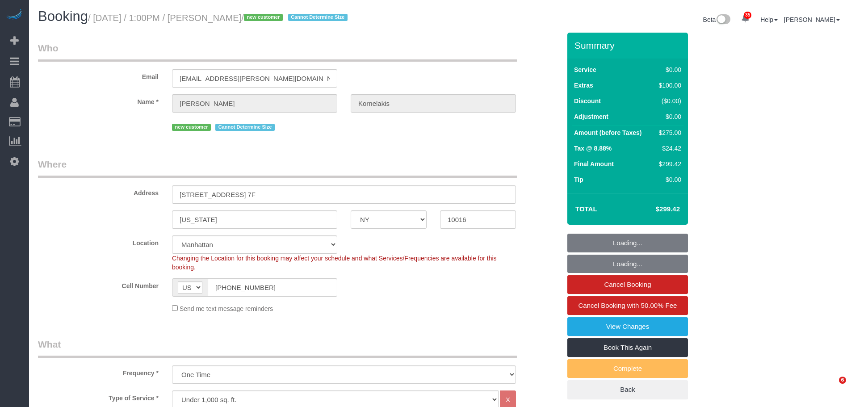
select select "NY"
select select "spot1"
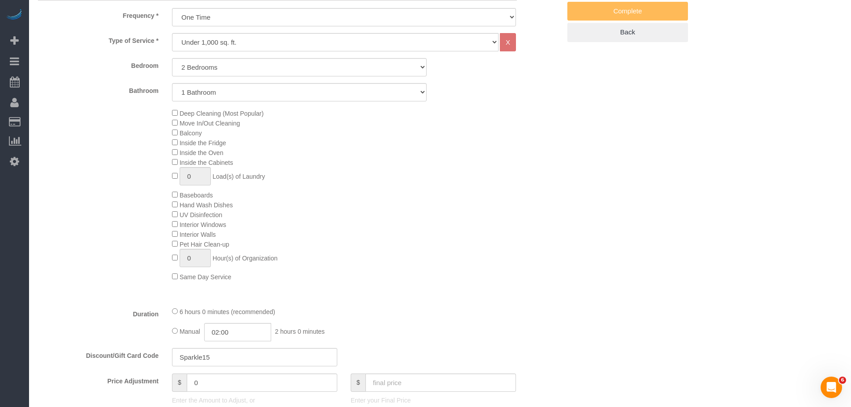
select select "2"
select select "number:61"
select select "number:77"
select select "number:15"
select select "number:5"
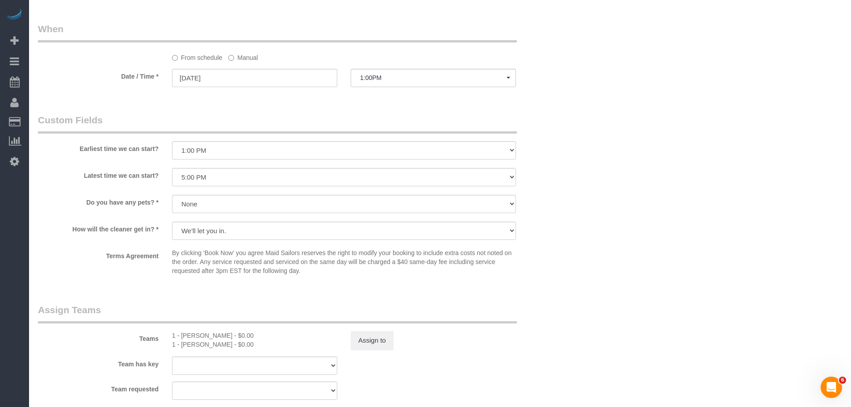
scroll to position [893, 0]
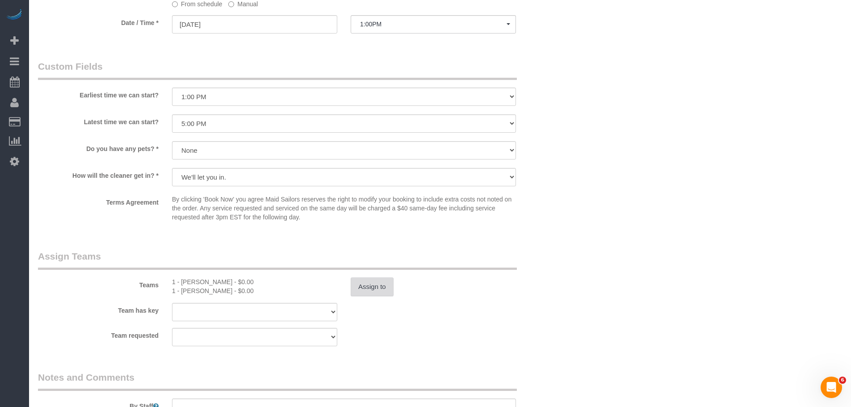
click at [367, 328] on sui-booking-teams "Teams 1 - [PERSON_NAME] - $0.00 1 - [PERSON_NAME] - $0.00 Assign to Team has ke…" at bounding box center [299, 298] width 522 height 96
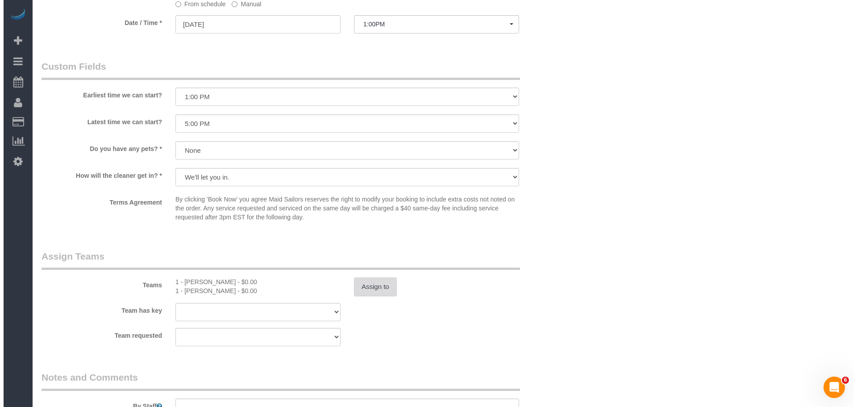
scroll to position [982, 0]
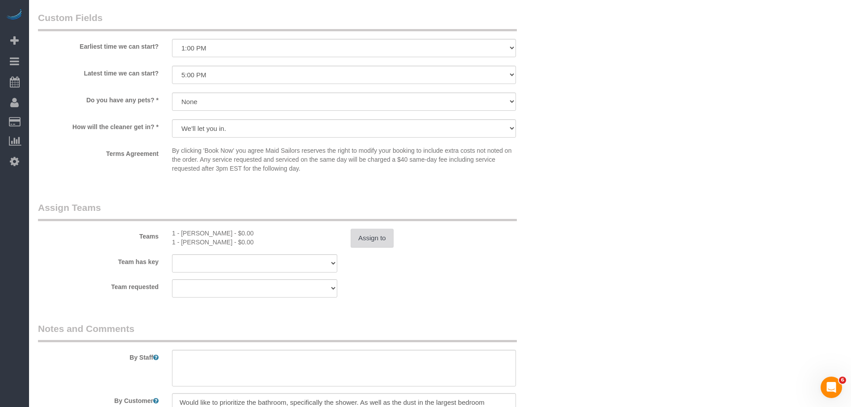
click at [363, 239] on button "Assign to" at bounding box center [372, 238] width 43 height 19
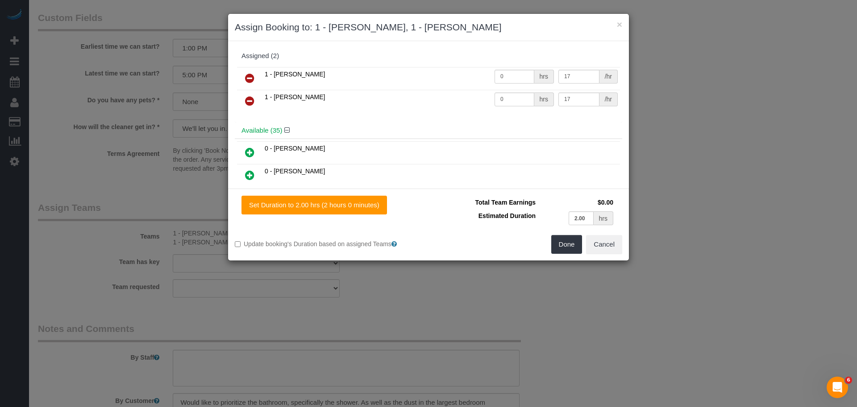
drag, startPoint x: 254, startPoint y: 73, endPoint x: 254, endPoint y: 81, distance: 8.0
click at [254, 73] on icon at bounding box center [249, 78] width 9 height 11
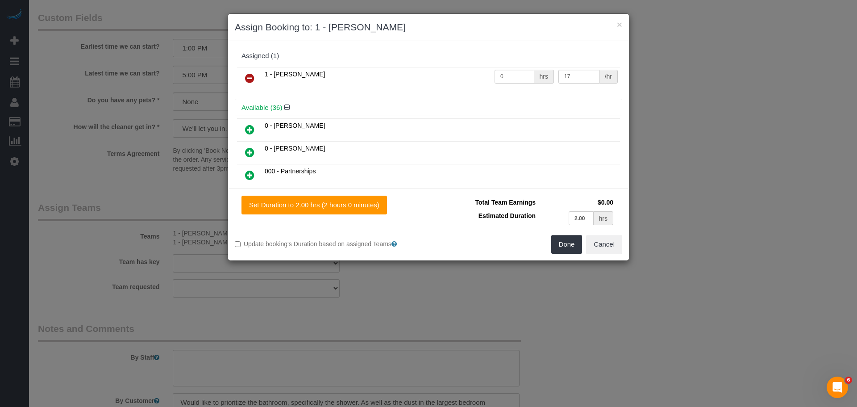
drag, startPoint x: 253, startPoint y: 76, endPoint x: 277, endPoint y: 87, distance: 26.6
click at [253, 75] on icon at bounding box center [249, 78] width 9 height 11
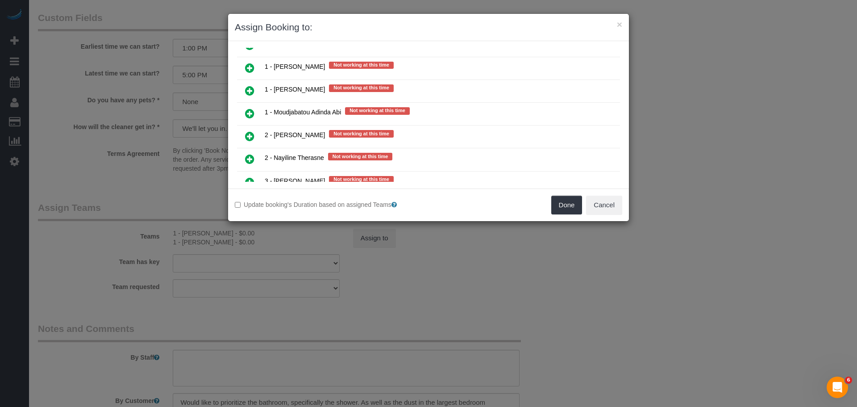
scroll to position [1250, 0]
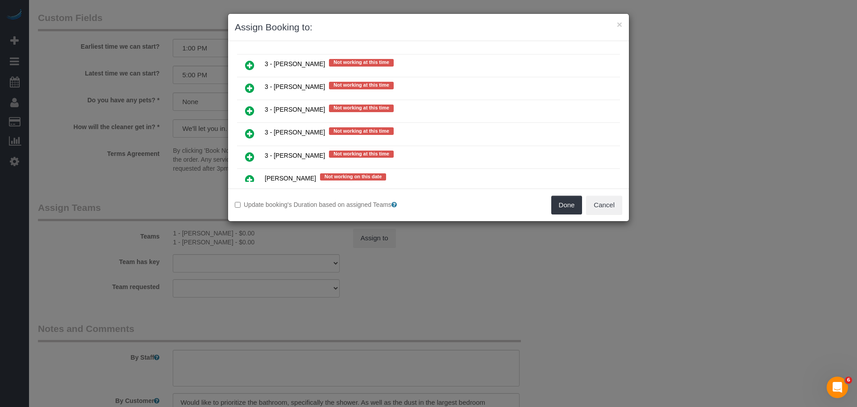
click at [259, 87] on link at bounding box center [249, 88] width 21 height 18
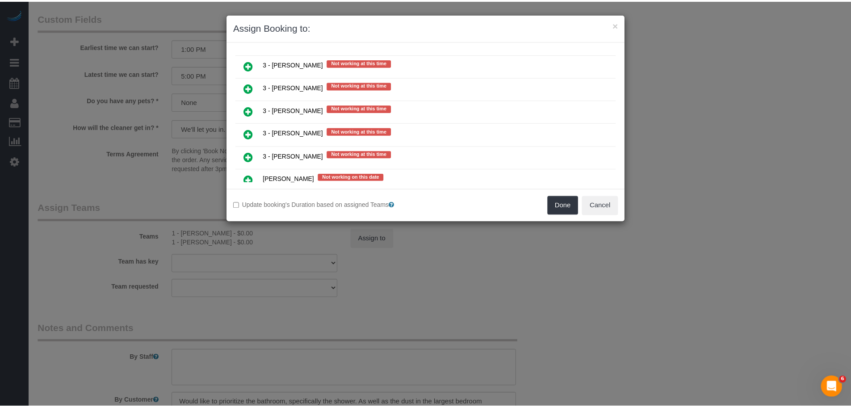
scroll to position [1406, 0]
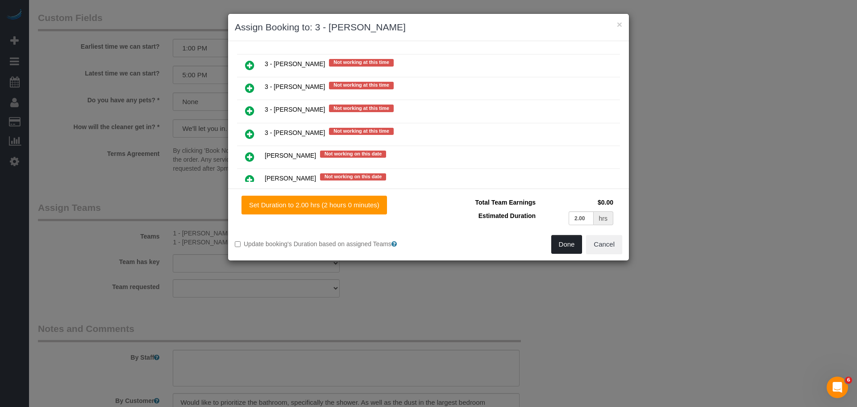
click at [572, 247] on button "Done" at bounding box center [567, 244] width 31 height 19
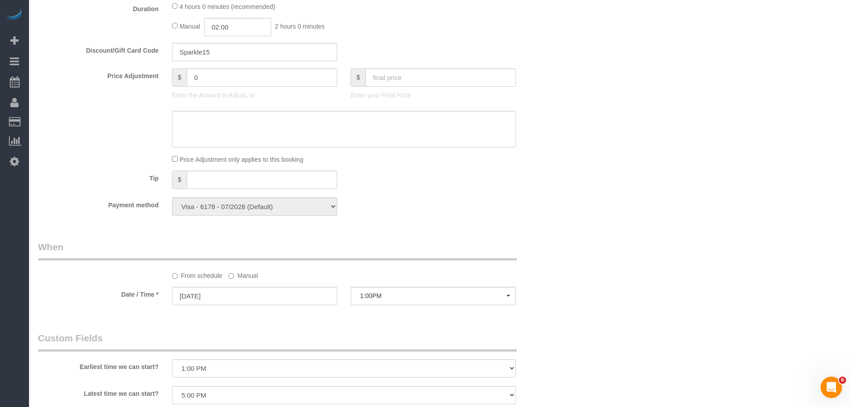
scroll to position [581, 0]
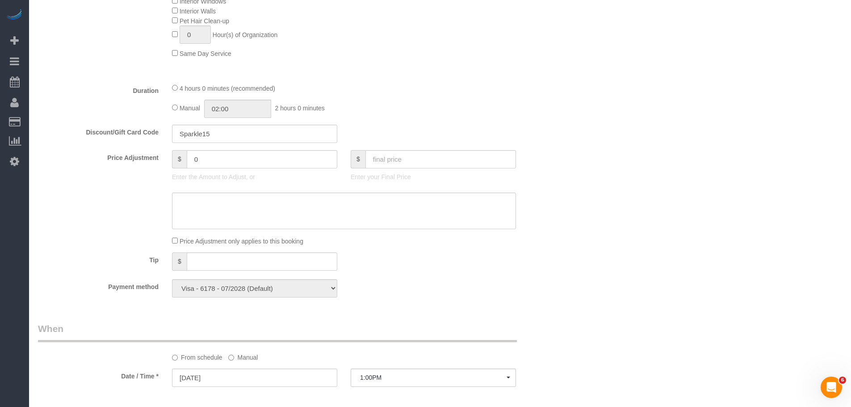
click at [503, 100] on div "Manual 02:00 2 hours 0 minutes" at bounding box center [344, 109] width 344 height 18
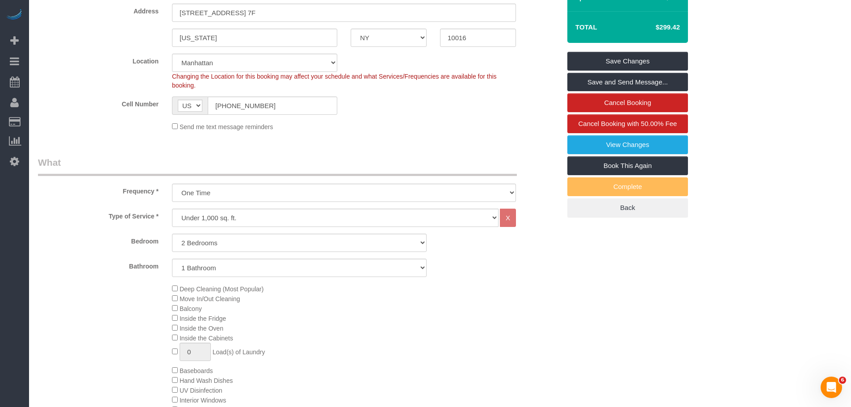
scroll to position [64, 0]
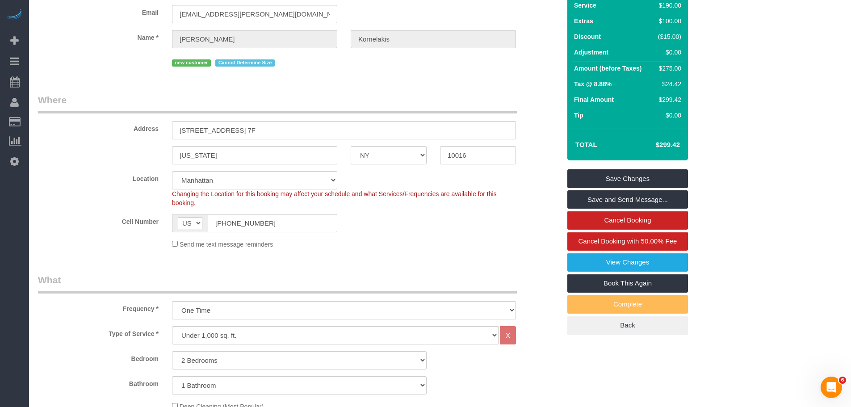
select select "spot51"
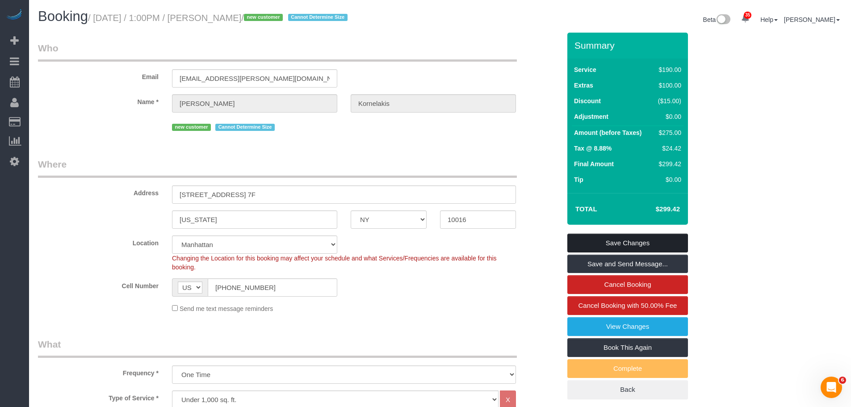
click at [641, 242] on link "Save Changes" at bounding box center [627, 243] width 121 height 19
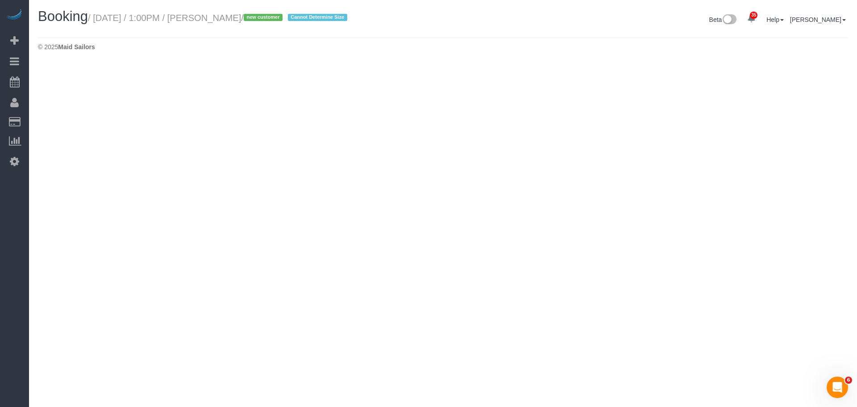
select select "NY"
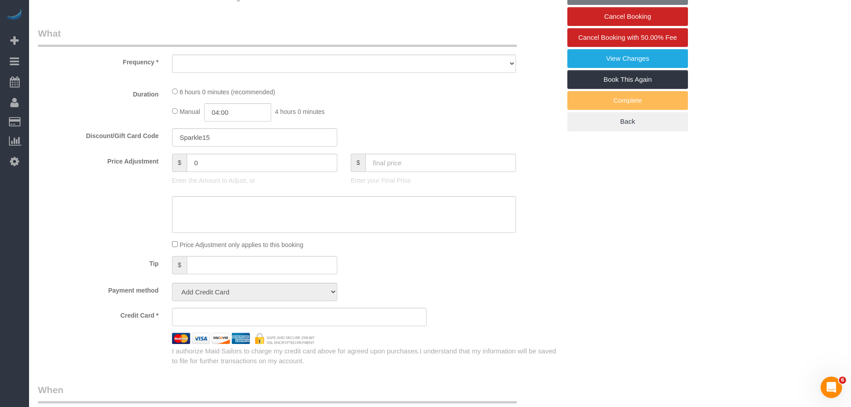
select select "object:4876"
select select "string:stripe-pm_1SFG0D4VGloSiKo72ND7UiOM"
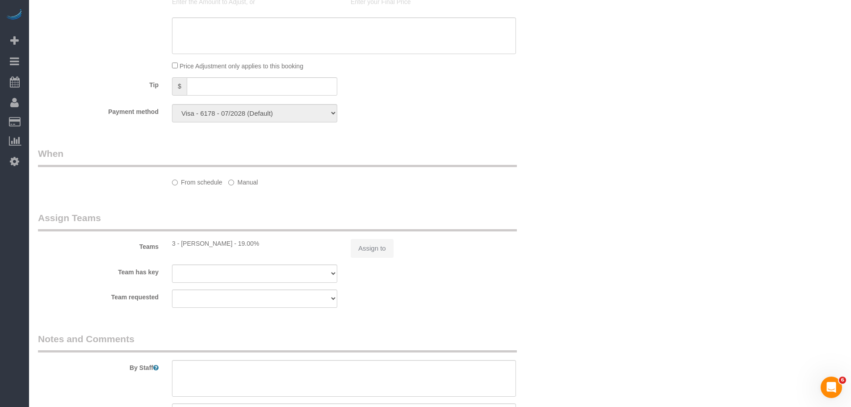
select select "number:61"
select select "number:77"
select select "number:15"
select select "number:5"
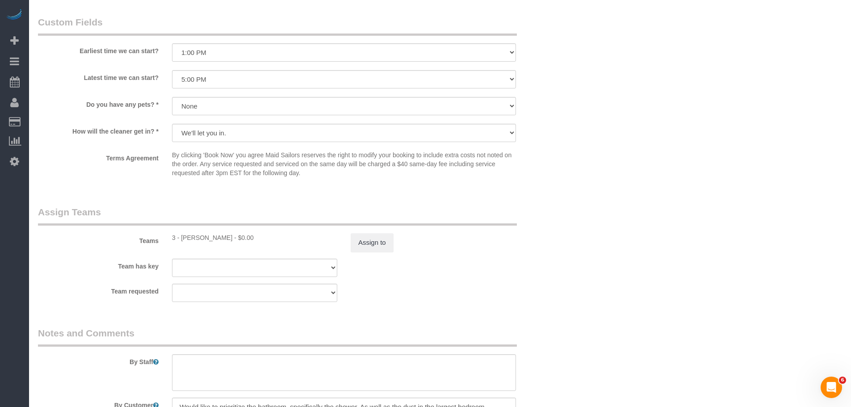
select select "2"
select select "spot101"
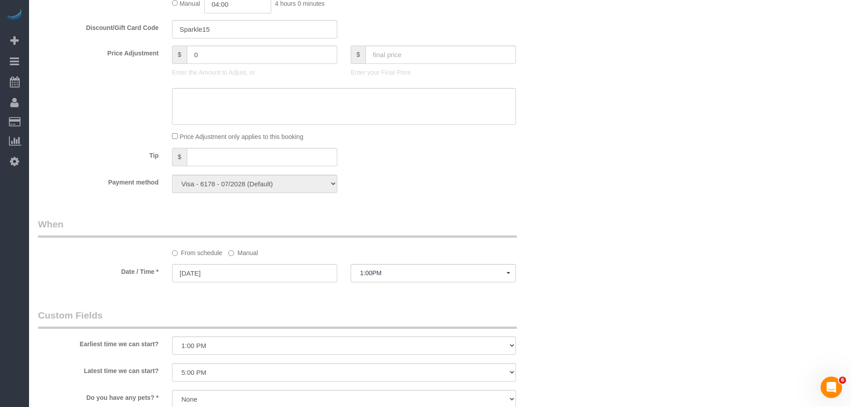
select select "object:5518"
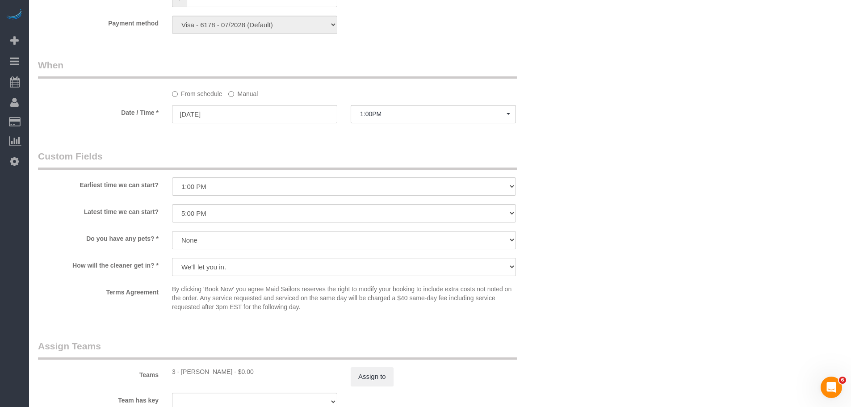
select select "2"
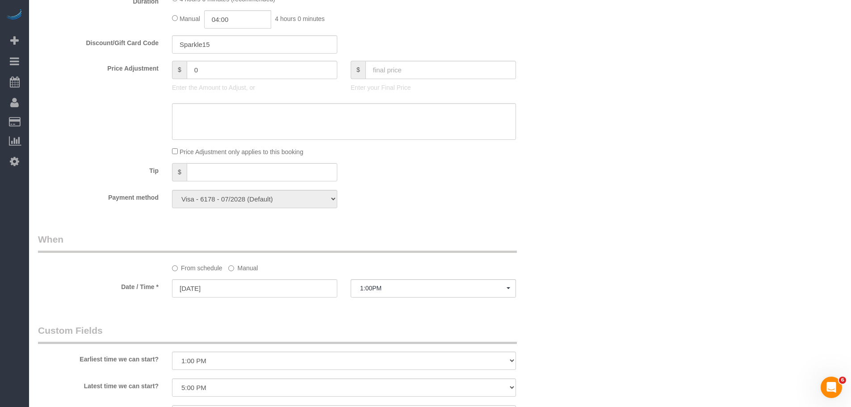
scroll to position [402, 0]
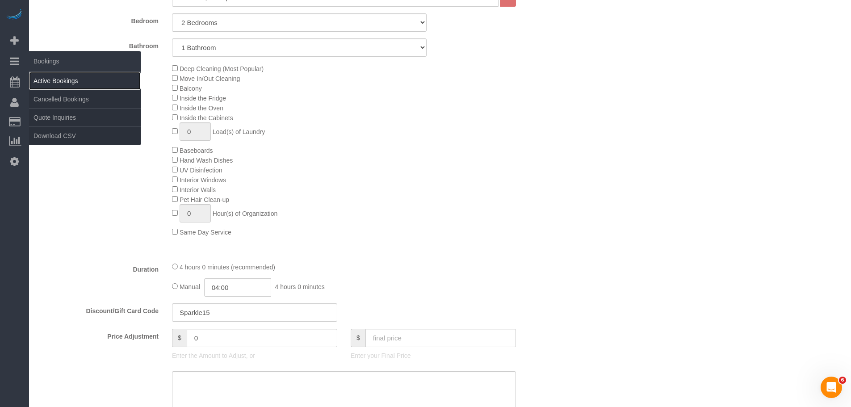
click at [41, 83] on link "Active Bookings" at bounding box center [85, 81] width 112 height 18
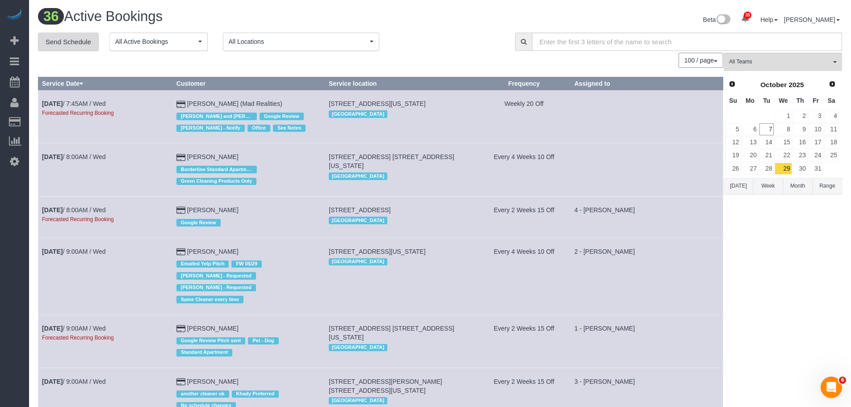
click at [67, 33] on link "Send Schedule" at bounding box center [68, 42] width 61 height 19
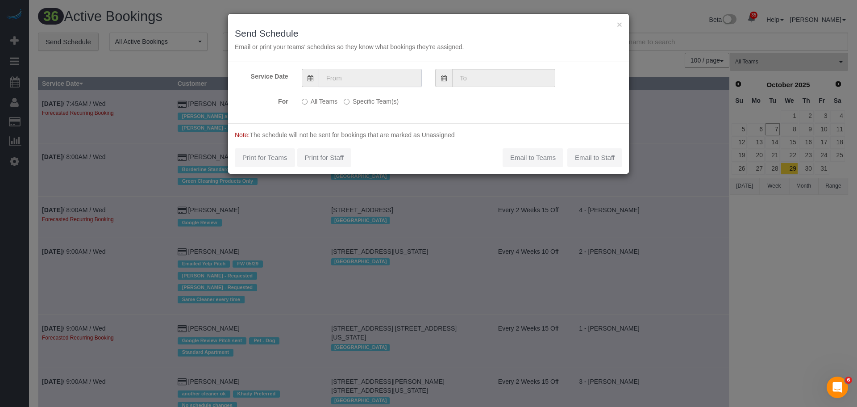
click at [341, 80] on input "text" at bounding box center [370, 78] width 103 height 18
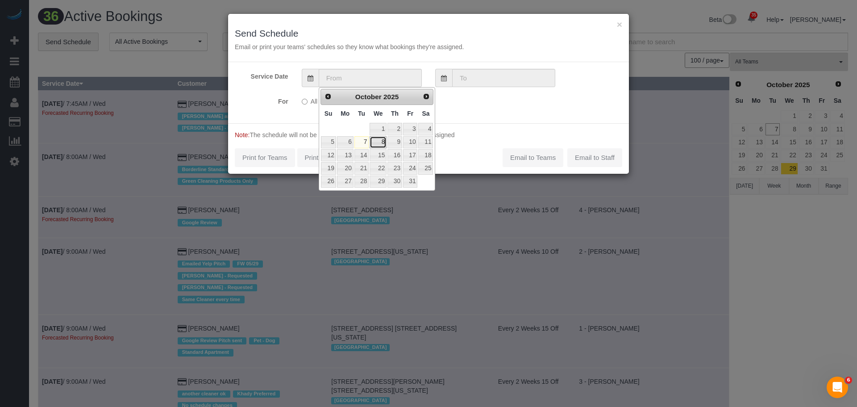
click at [378, 141] on link "8" at bounding box center [378, 142] width 17 height 12
type input "10/08/2025"
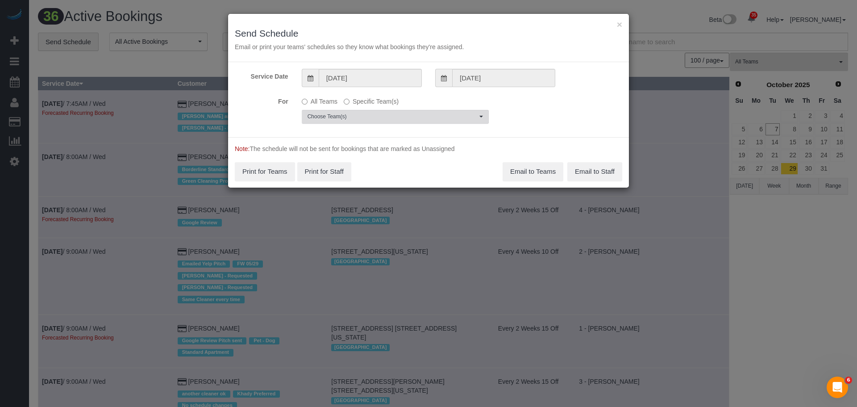
click at [364, 113] on span "Choose Team(s)" at bounding box center [393, 117] width 170 height 8
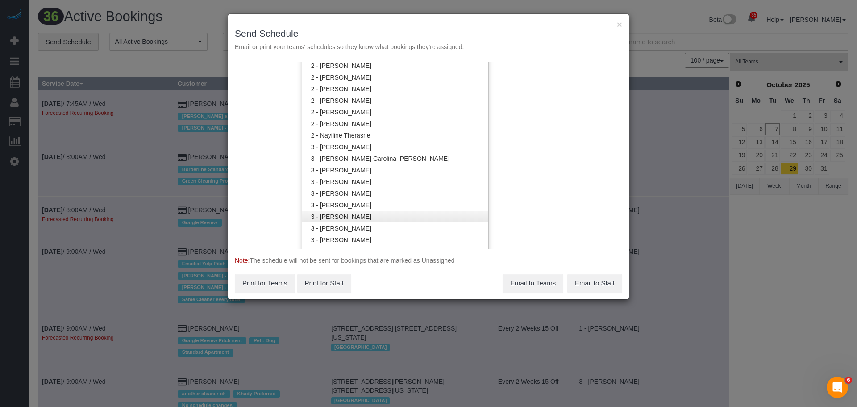
scroll to position [582, 0]
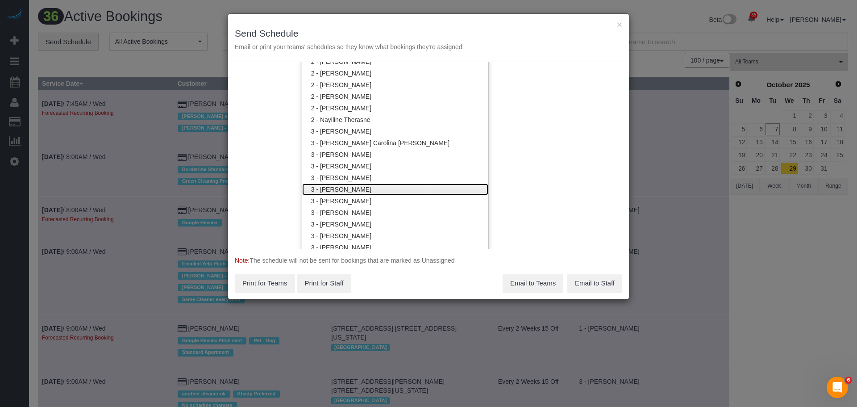
drag, startPoint x: 404, startPoint y: 188, endPoint x: 414, endPoint y: 186, distance: 11.0
click at [404, 188] on link "3 - [PERSON_NAME]" at bounding box center [395, 190] width 186 height 12
click at [531, 162] on div "Service Date 10/08/2025 10/08/2025 For All Teams Specific Team(s) 3 - Geraldin …" at bounding box center [428, 155] width 401 height 187
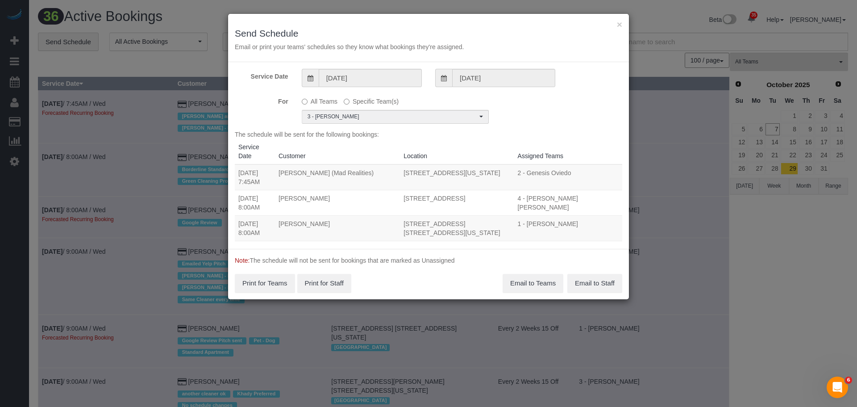
scroll to position [0, 0]
click at [384, 118] on span "3 - [PERSON_NAME]" at bounding box center [393, 117] width 170 height 8
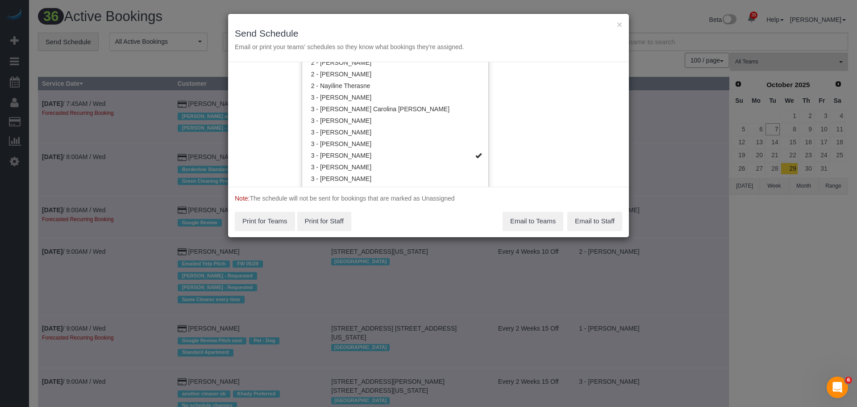
click at [530, 130] on div "Service Date 10/08/2025 10/08/2025 For All Teams Specific Team(s) 3 - Geraldin …" at bounding box center [428, 124] width 401 height 125
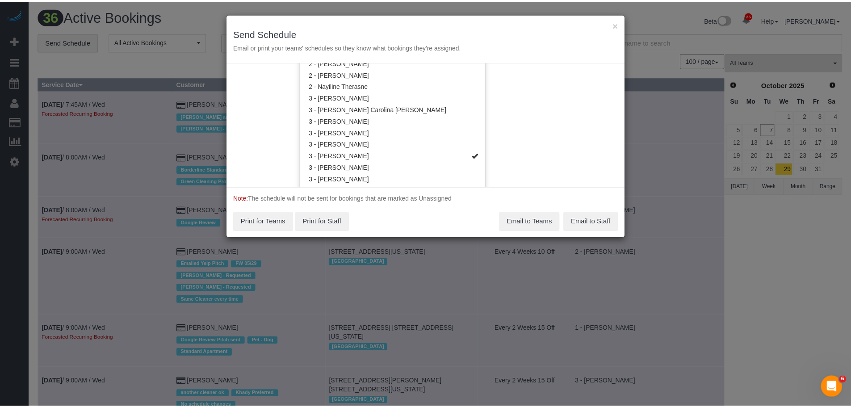
scroll to position [0, 0]
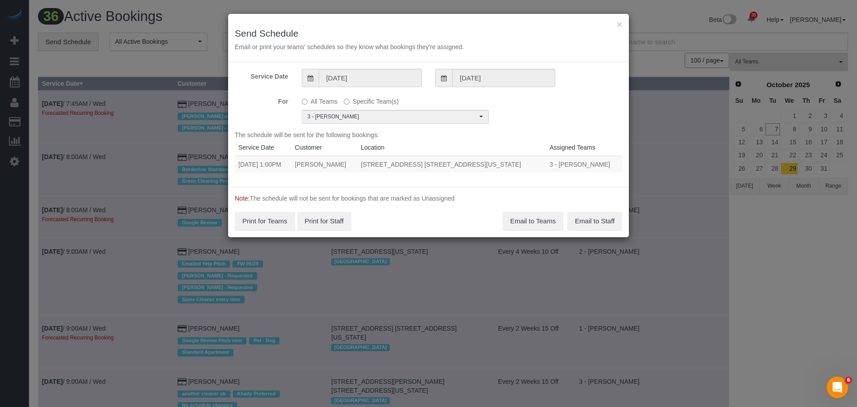
drag, startPoint x: 239, startPoint y: 164, endPoint x: 525, endPoint y: 167, distance: 285.8
click at [525, 167] on tr "10/08/2025 1:00PM Nora Kornelakis 207 East 30th Street, Apt. 7f, New York, NY 1…" at bounding box center [429, 164] width 388 height 17
copy tr "10/08/2025 1:00PM Nora Kornelakis 207 East 30th Street, Apt. 7f, New York, NY 1…"
click at [523, 216] on button "Email to Teams" at bounding box center [533, 221] width 61 height 19
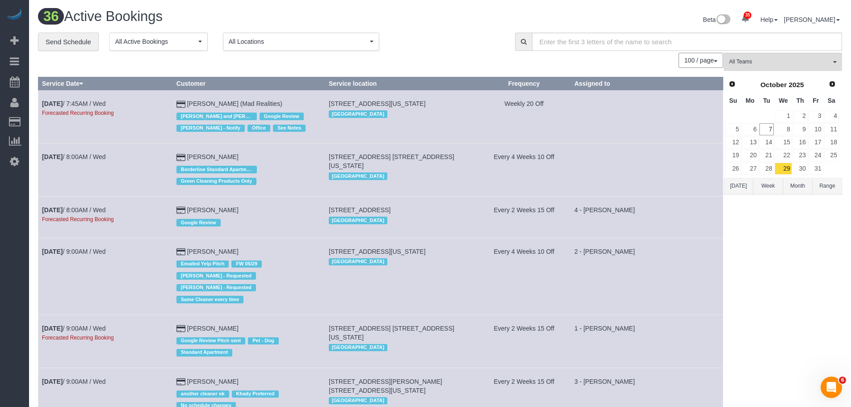
click at [402, 37] on div "**********" at bounding box center [270, 42] width 464 height 19
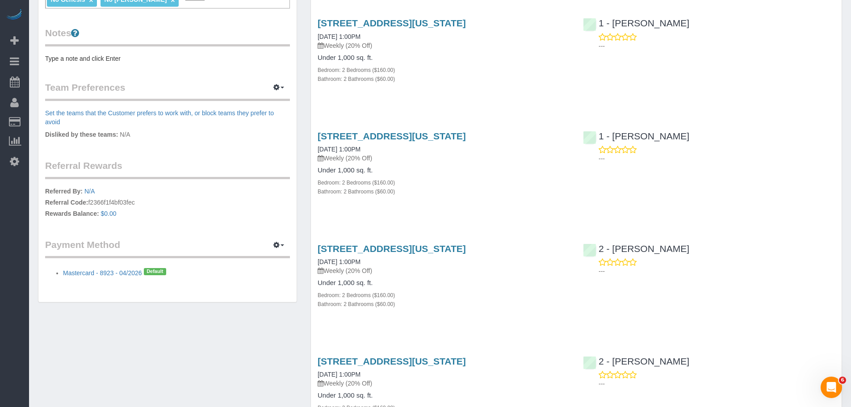
scroll to position [402, 0]
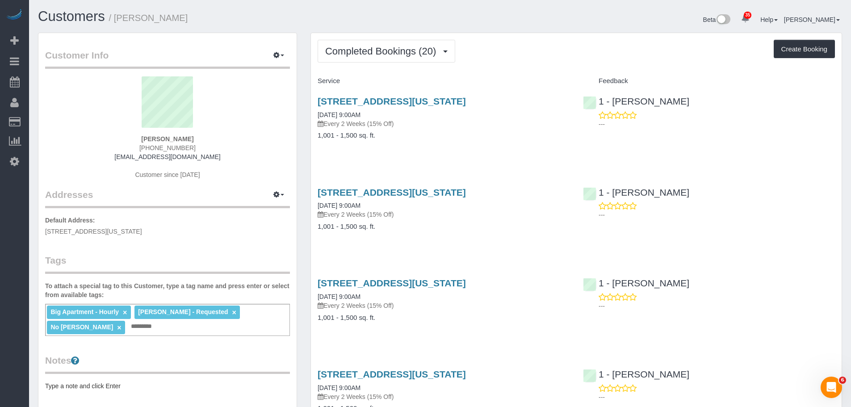
click at [525, 58] on div "Completed Bookings (20) Completed Bookings (20) Upcoming Bookings (6) Cancelled…" at bounding box center [576, 51] width 517 height 23
click at [535, 143] on div "30 Waterside Plaza, Apt 35j, New York, NY 10010 09/25/2025 9:00AM Every 2 Weeks…" at bounding box center [443, 122] width 265 height 69
drag, startPoint x: 101, startPoint y: 134, endPoint x: 218, endPoint y: 143, distance: 116.9
click at [218, 143] on div "Elizabeth Seidman (917) 836-7897 betsyseidm@aol.com Customer since 2024" at bounding box center [167, 132] width 245 height 112
copy div "[PERSON_NAME]"
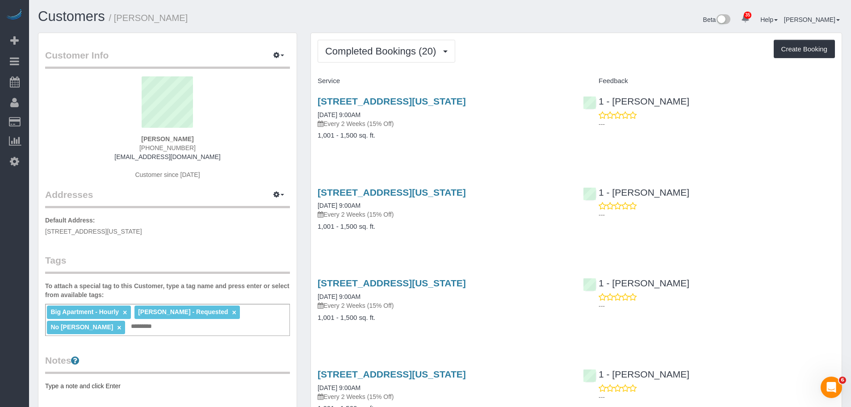
click at [146, 146] on hm-ph "(917) 836-7897" at bounding box center [167, 147] width 56 height 7
drag, startPoint x: 125, startPoint y: 139, endPoint x: 216, endPoint y: 132, distance: 91.0
click at [216, 132] on div "Elizabeth Seidman (917) 836-7897 betsyseidm@aol.com Customer since 2024" at bounding box center [167, 132] width 245 height 112
click at [209, 138] on div "Elizabeth Seidman (917) 836-7897 betsyseidm@aol.com Customer since 2024" at bounding box center [167, 132] width 245 height 112
copy strong "[PERSON_NAME]"
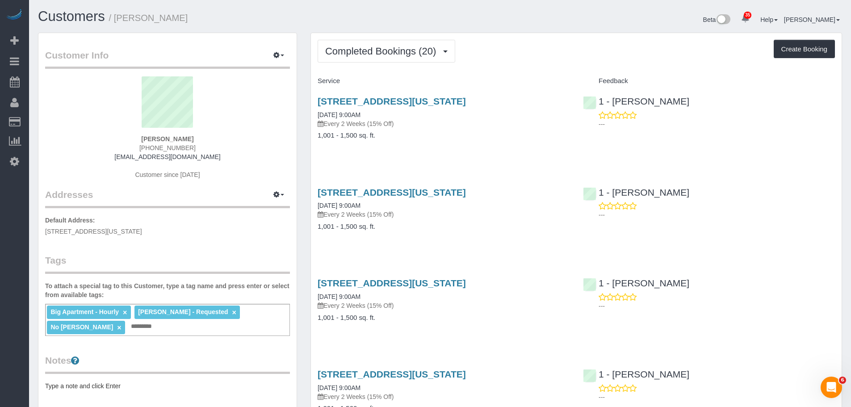
click at [250, 15] on h1 "Customers / Elizabeth Seidman" at bounding box center [235, 16] width 395 height 15
click at [522, 52] on div "Completed Bookings (20) Completed Bookings (20) Upcoming Bookings (6) Cancelled…" at bounding box center [576, 51] width 517 height 23
drag, startPoint x: 531, startPoint y: 50, endPoint x: 744, endPoint y: 140, distance: 230.9
click at [531, 49] on div "Completed Bookings (20) Completed Bookings (20) Upcoming Bookings (6) Cancelled…" at bounding box center [576, 51] width 517 height 23
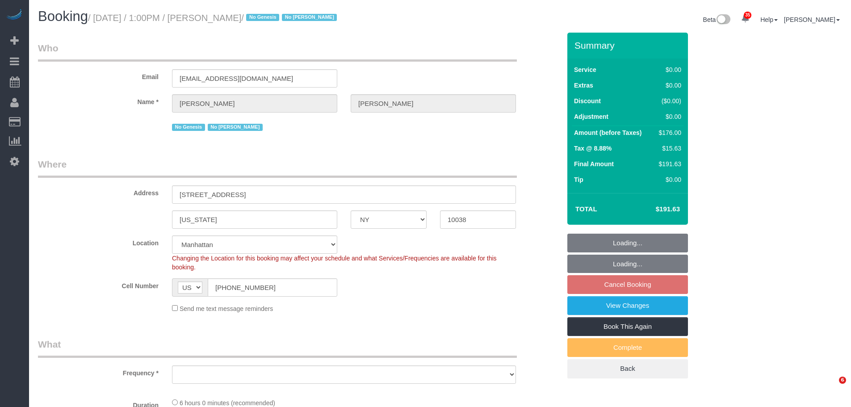
select select "NY"
select select "number:89"
select select "number:90"
select select "number:15"
select select "number:6"
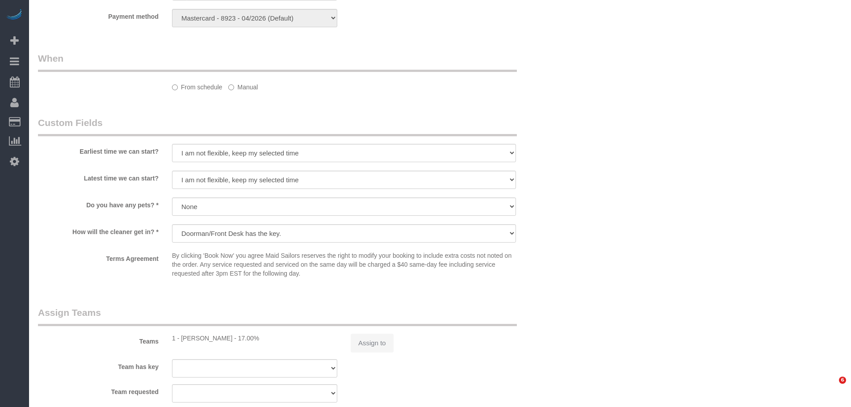
select select "object:1461"
select select "2"
select select "spot6"
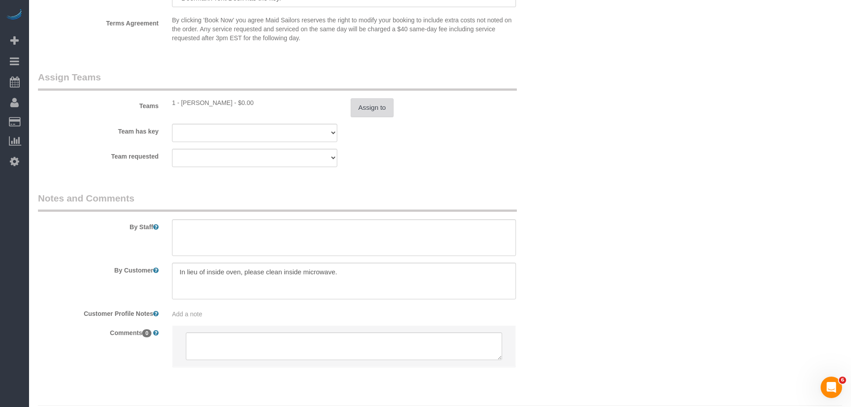
click at [382, 100] on button "Assign to" at bounding box center [372, 107] width 43 height 19
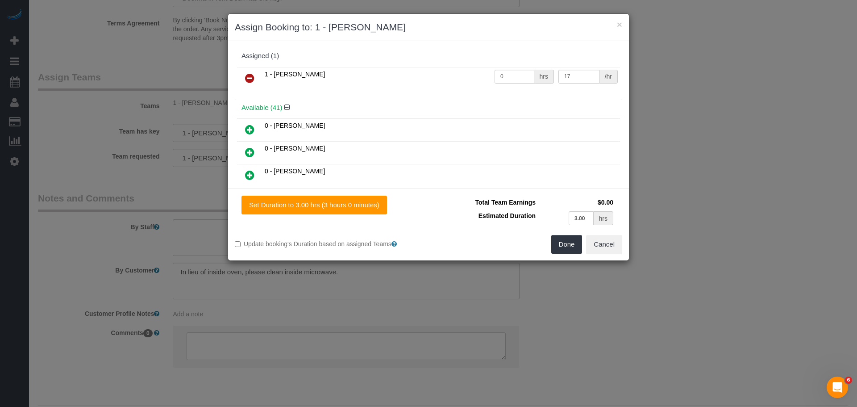
click at [257, 75] on link at bounding box center [249, 79] width 21 height 18
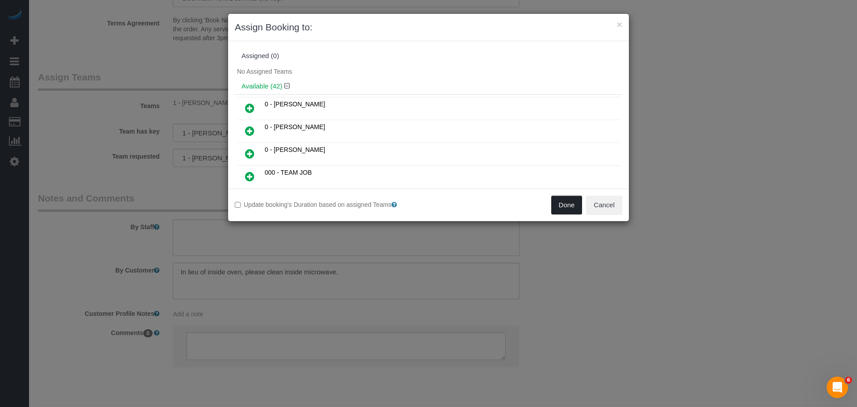
click at [574, 208] on button "Done" at bounding box center [567, 205] width 31 height 19
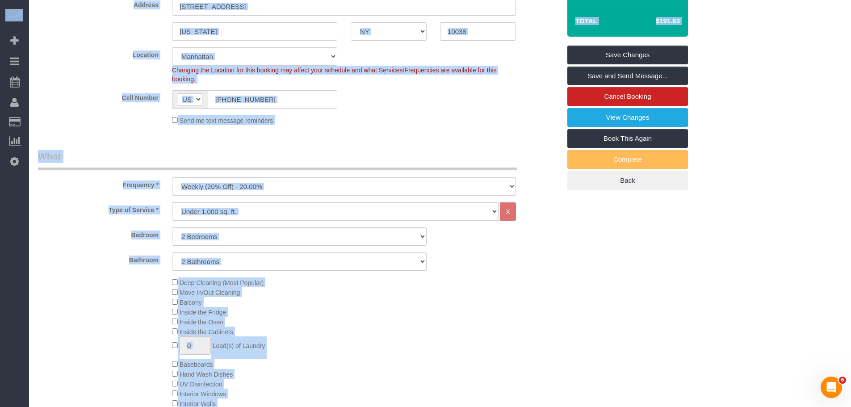
scroll to position [86, 0]
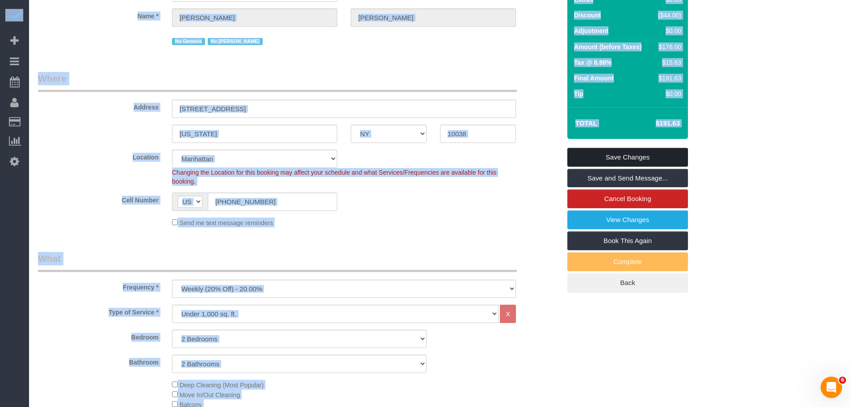
click at [613, 150] on link "Save Changes" at bounding box center [627, 157] width 121 height 19
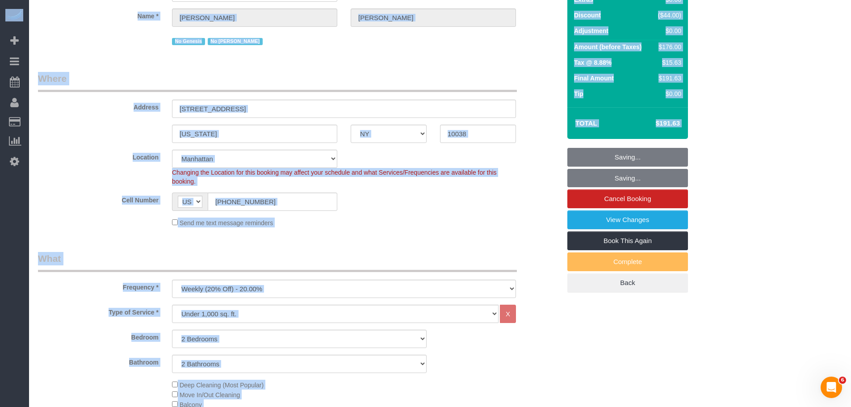
click at [614, 157] on fieldset "Saving... Saving... Cancel Booking View Changes Book This Again Complete Back" at bounding box center [627, 220] width 121 height 145
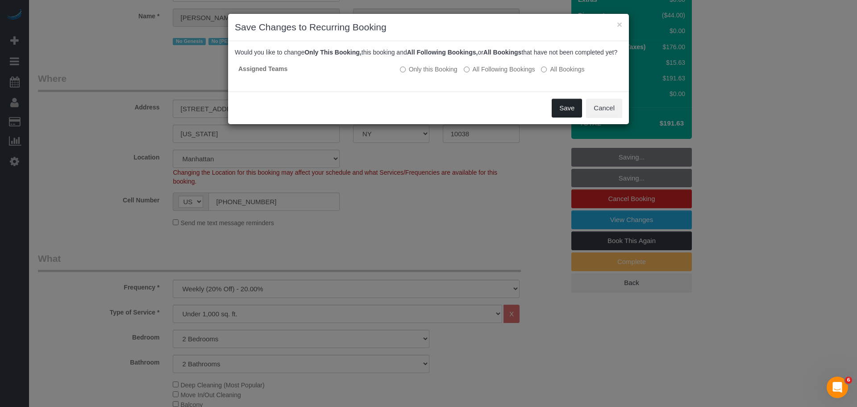
click at [560, 117] on button "Save" at bounding box center [567, 108] width 30 height 19
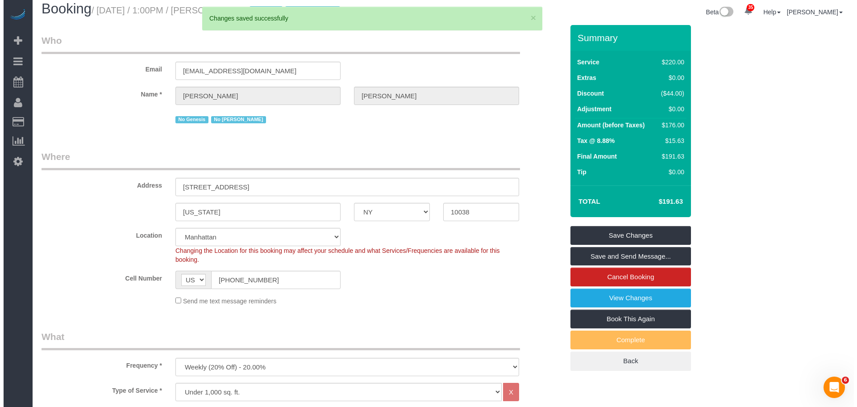
scroll to position [0, 0]
